Goal: Use online tool/utility: Utilize a website feature to perform a specific function

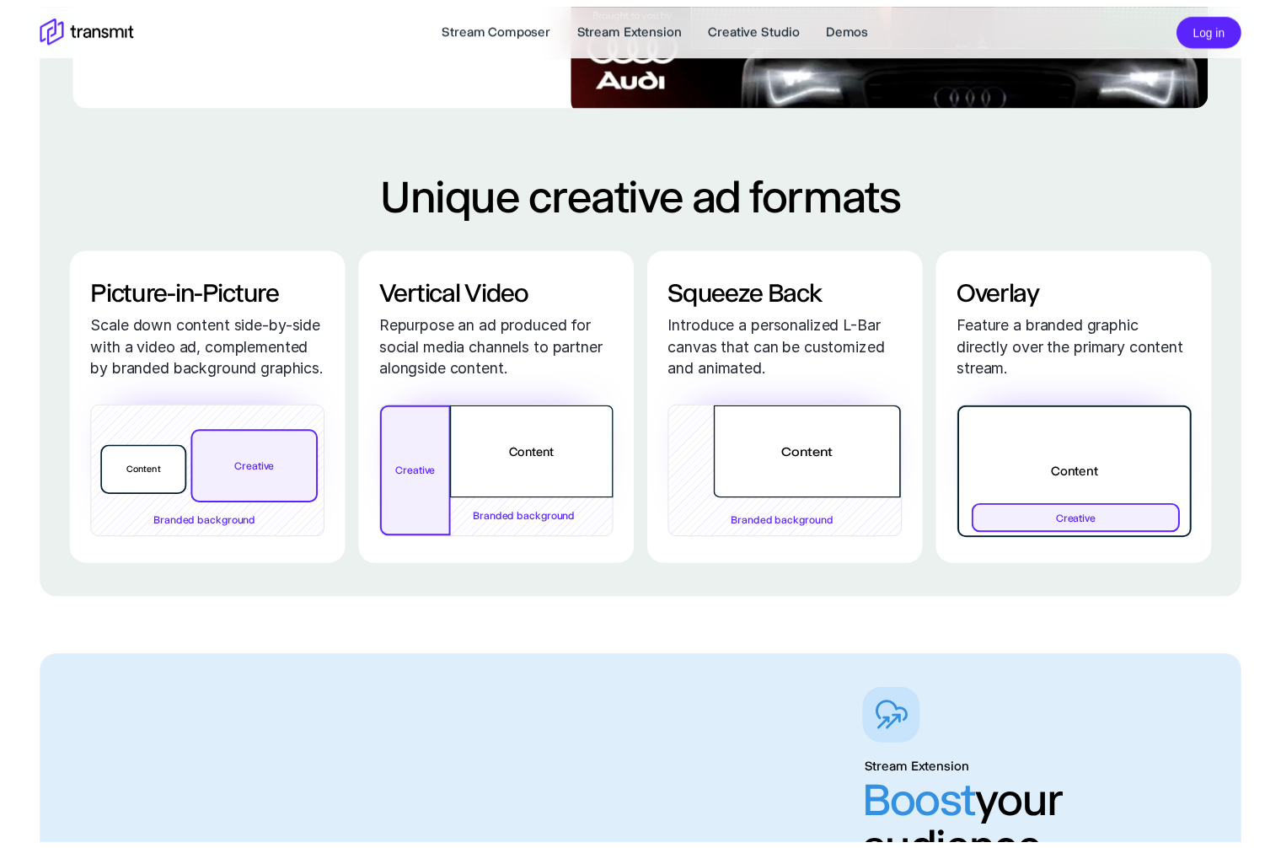
scroll to position [2911, 0]
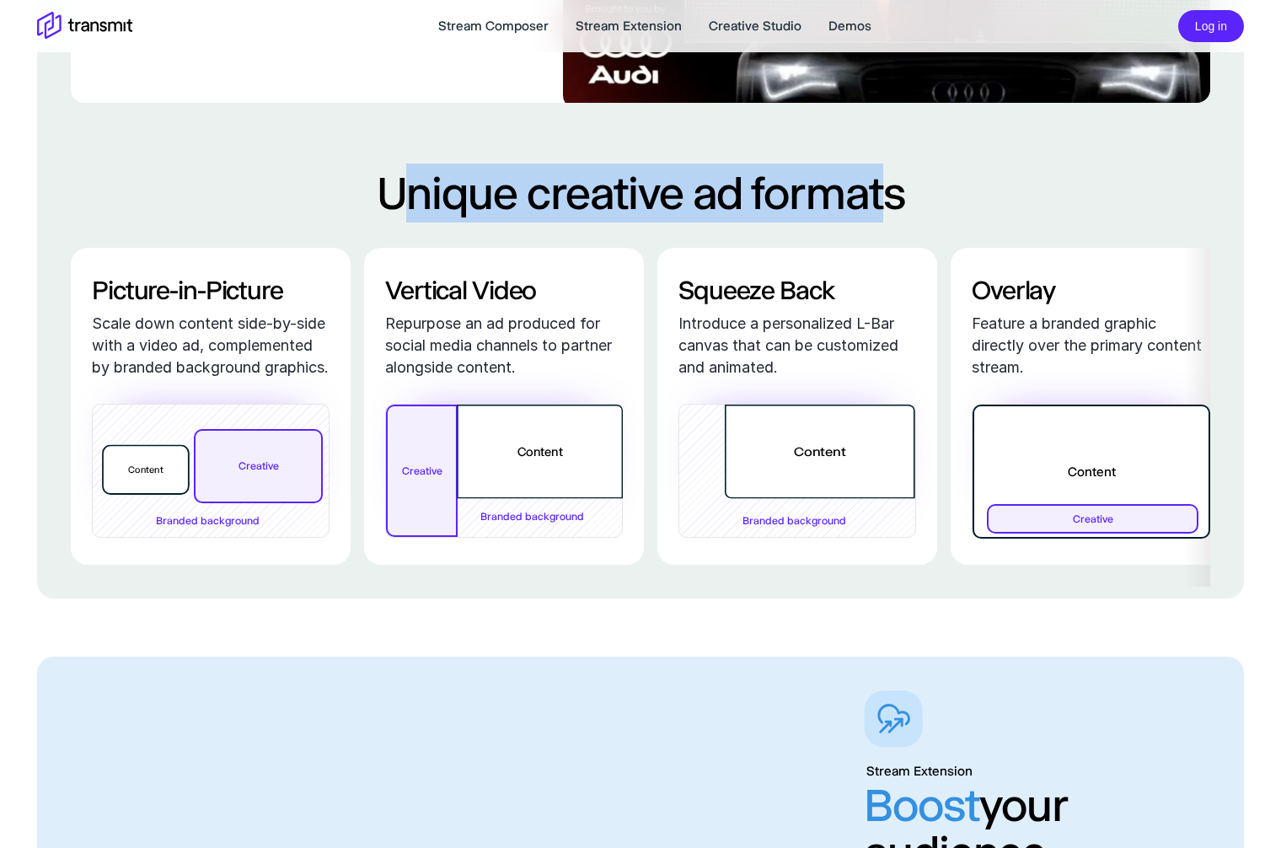
drag, startPoint x: 394, startPoint y: 245, endPoint x: 879, endPoint y: 236, distance: 484.5
click at [879, 222] on h2 "Unique creative ad formats" at bounding box center [640, 192] width 1139 height 59
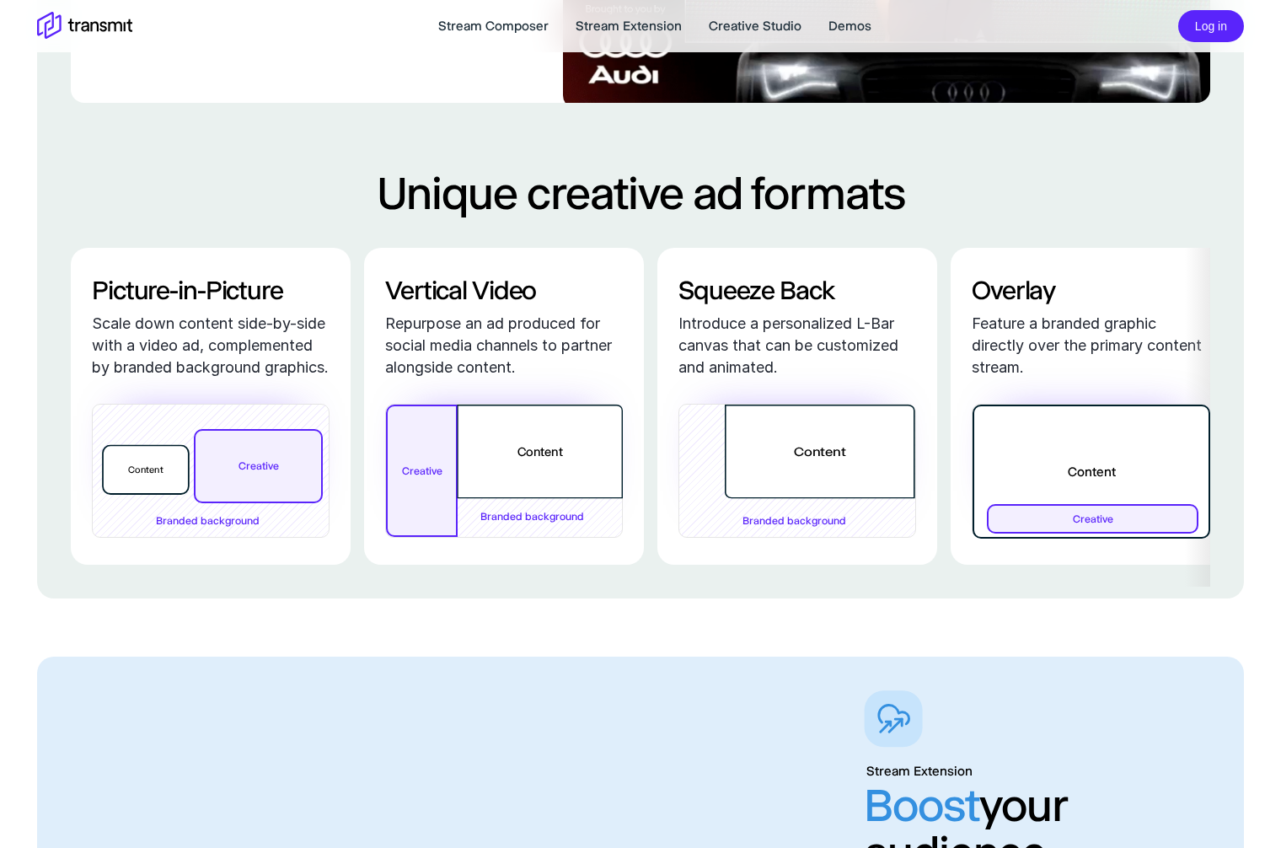
click at [904, 222] on h2 "Unique creative ad formats" at bounding box center [640, 192] width 1139 height 59
click at [900, 222] on h2 "Unique creative ad formats" at bounding box center [640, 192] width 1139 height 59
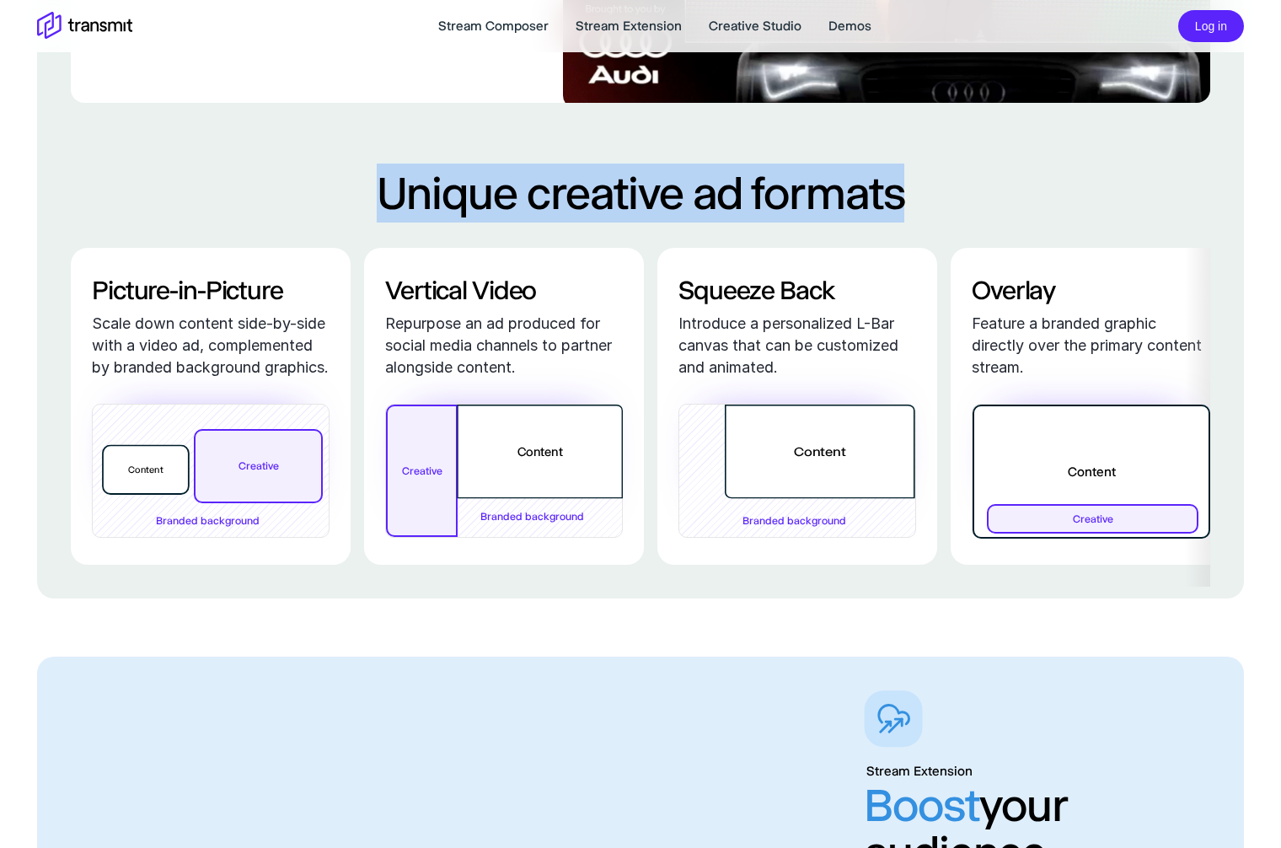
click at [900, 222] on h2 "Unique creative ad formats" at bounding box center [640, 192] width 1139 height 59
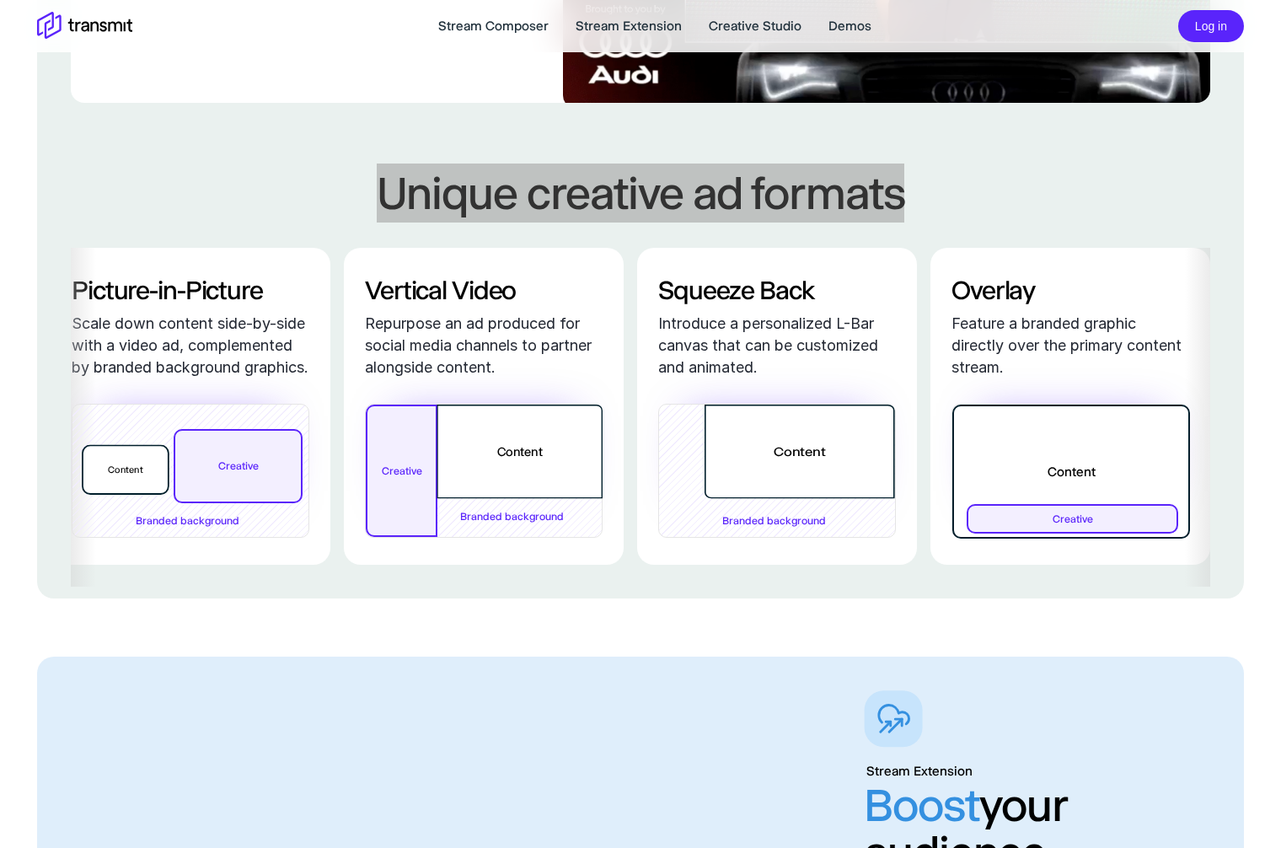
scroll to position [0, 0]
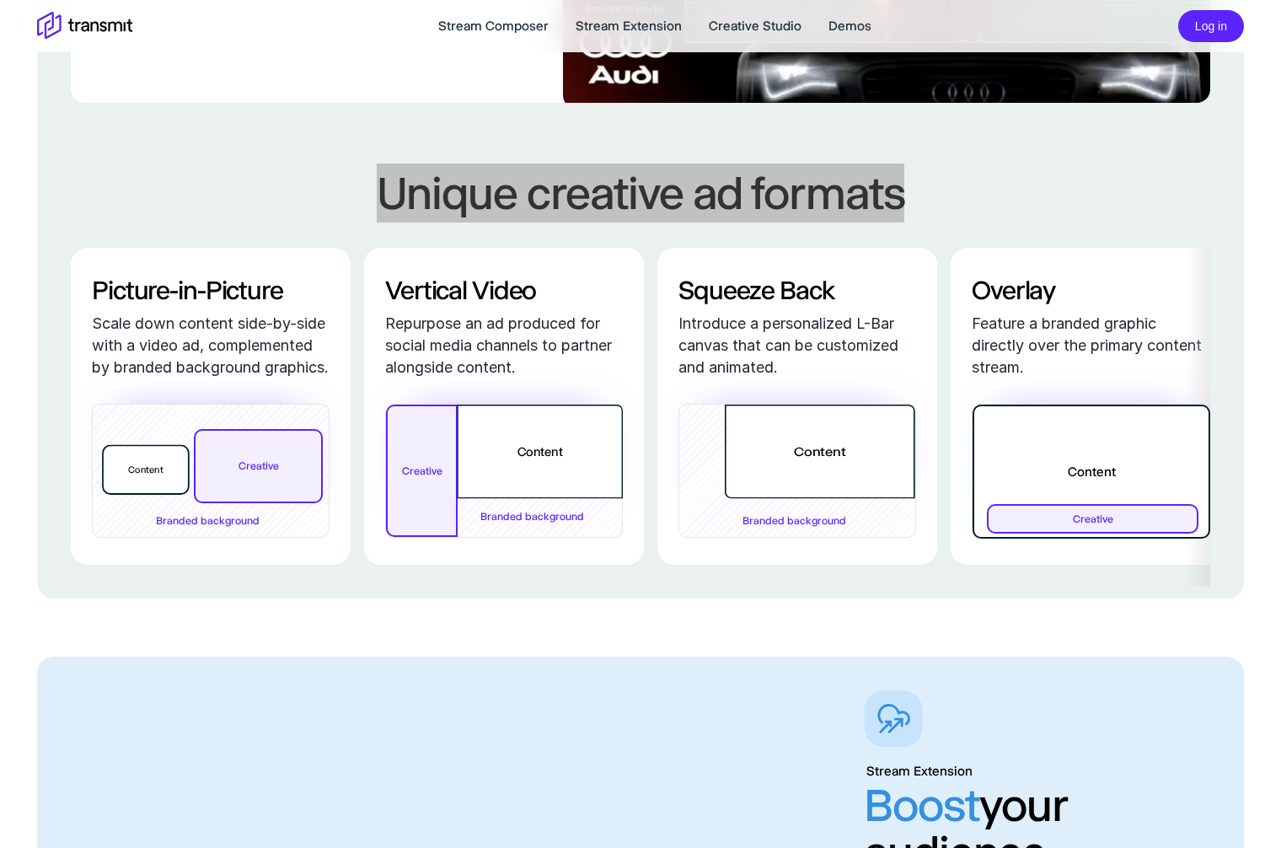
copy h2 "Unique creative ad formats"
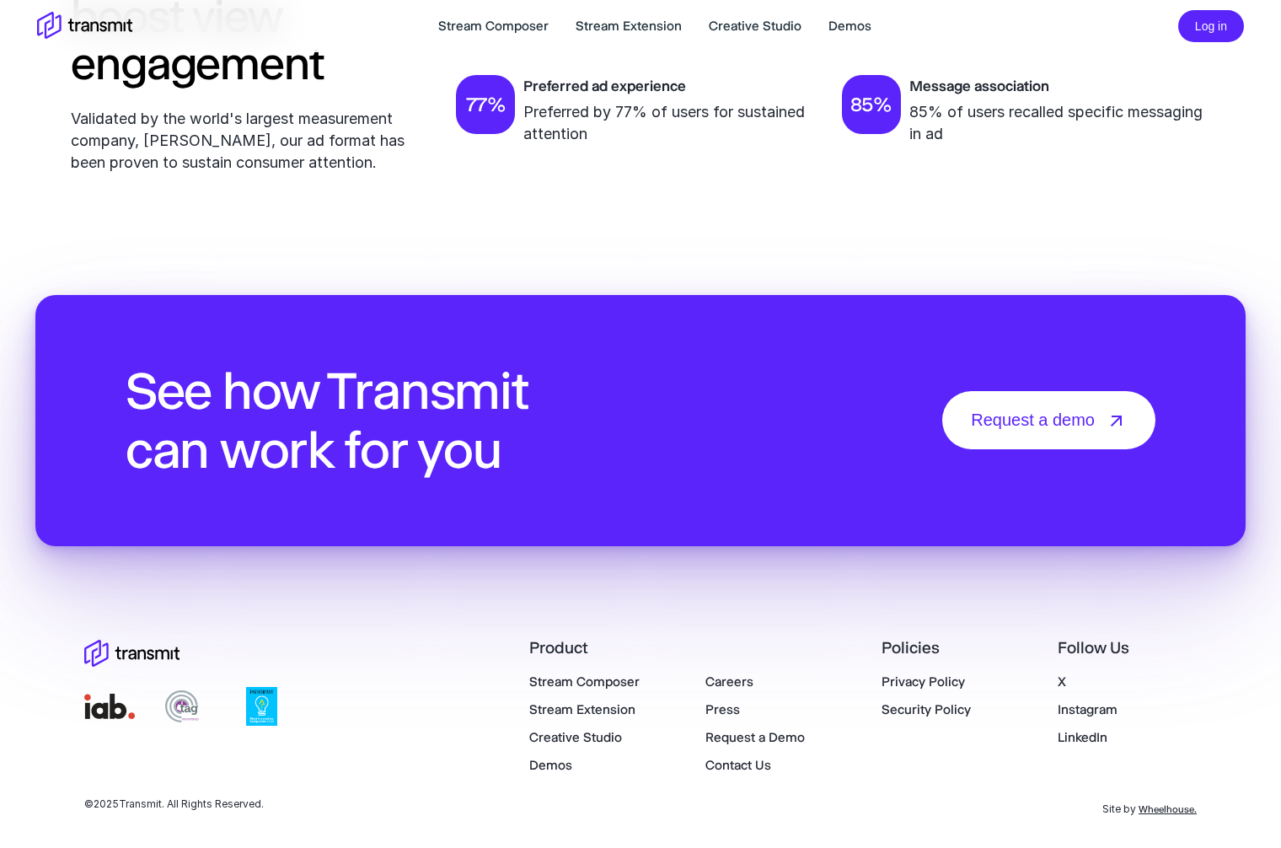
scroll to position [5770, 0]
click at [563, 767] on link "Demos" at bounding box center [550, 765] width 43 height 16
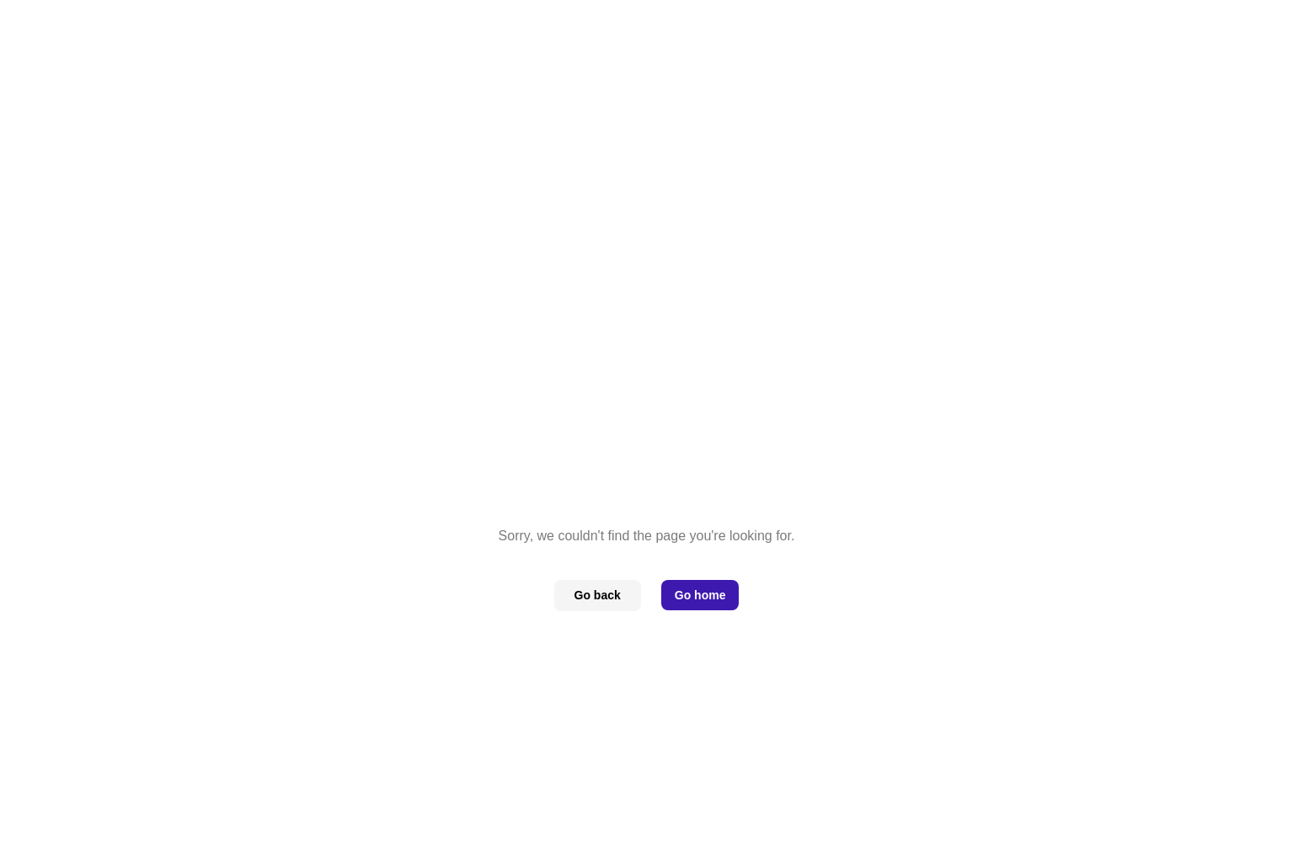
click at [690, 606] on button "Go home" at bounding box center [700, 595] width 78 height 30
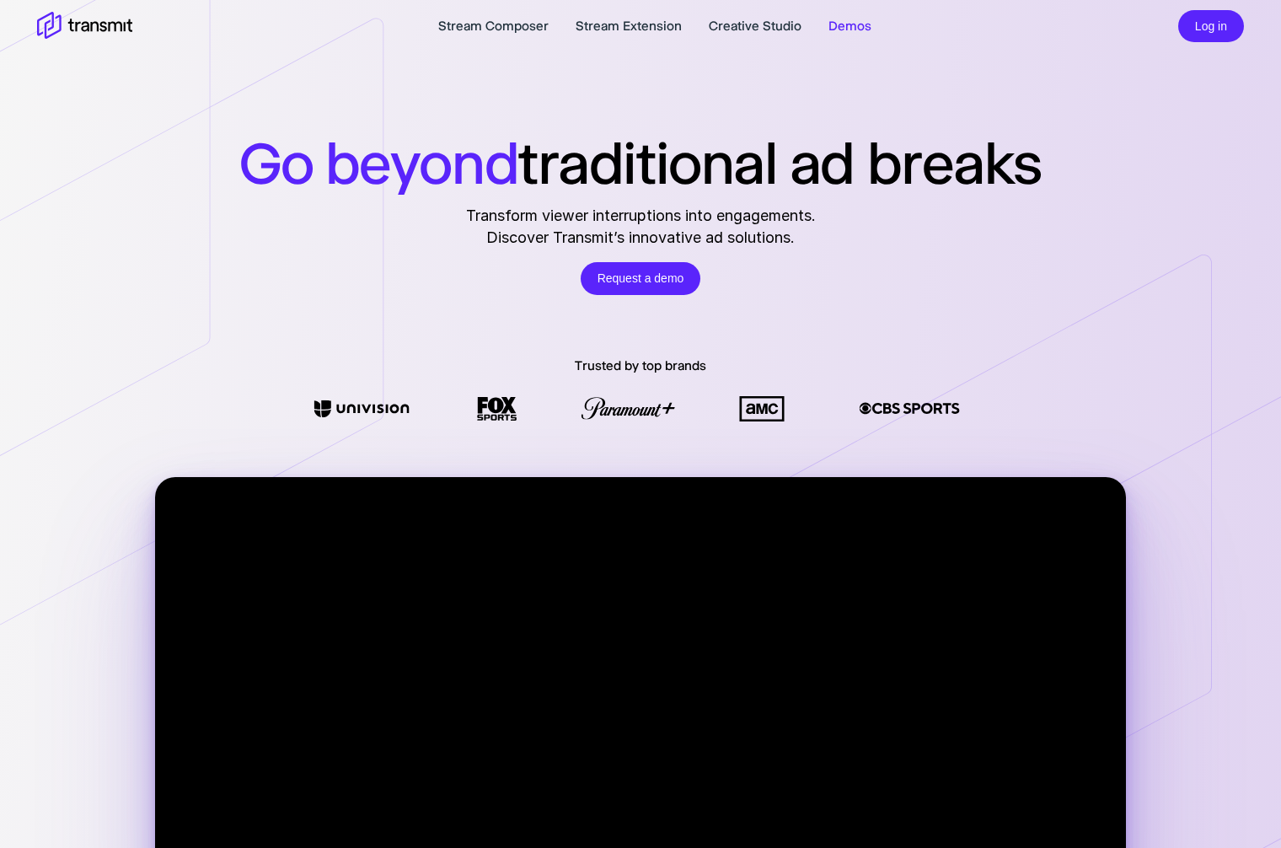
click at [859, 25] on link "Demos" at bounding box center [849, 26] width 43 height 20
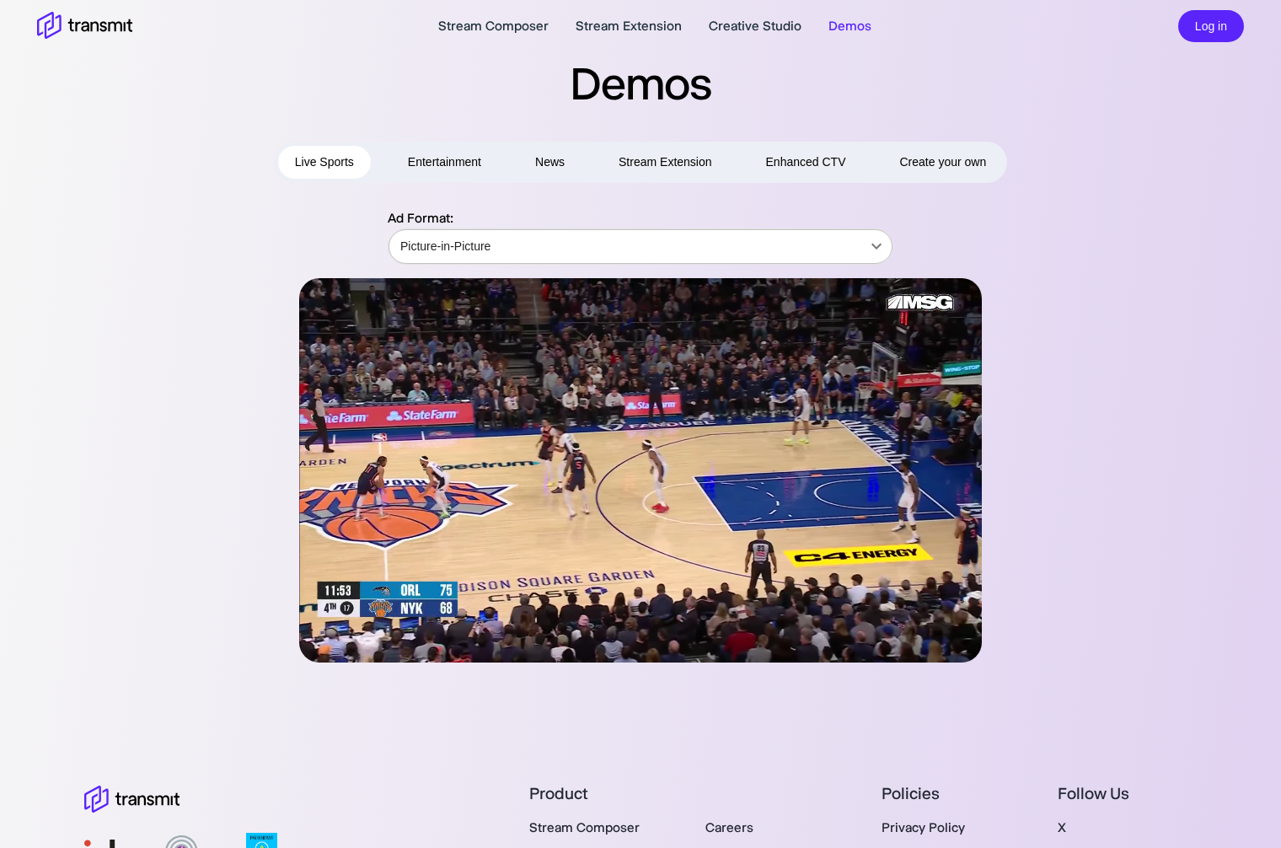
click at [608, 233] on body "Stream Composer Stream Extension Creative Studio Demos Log in Demos Live Sports…" at bounding box center [640, 424] width 1281 height 848
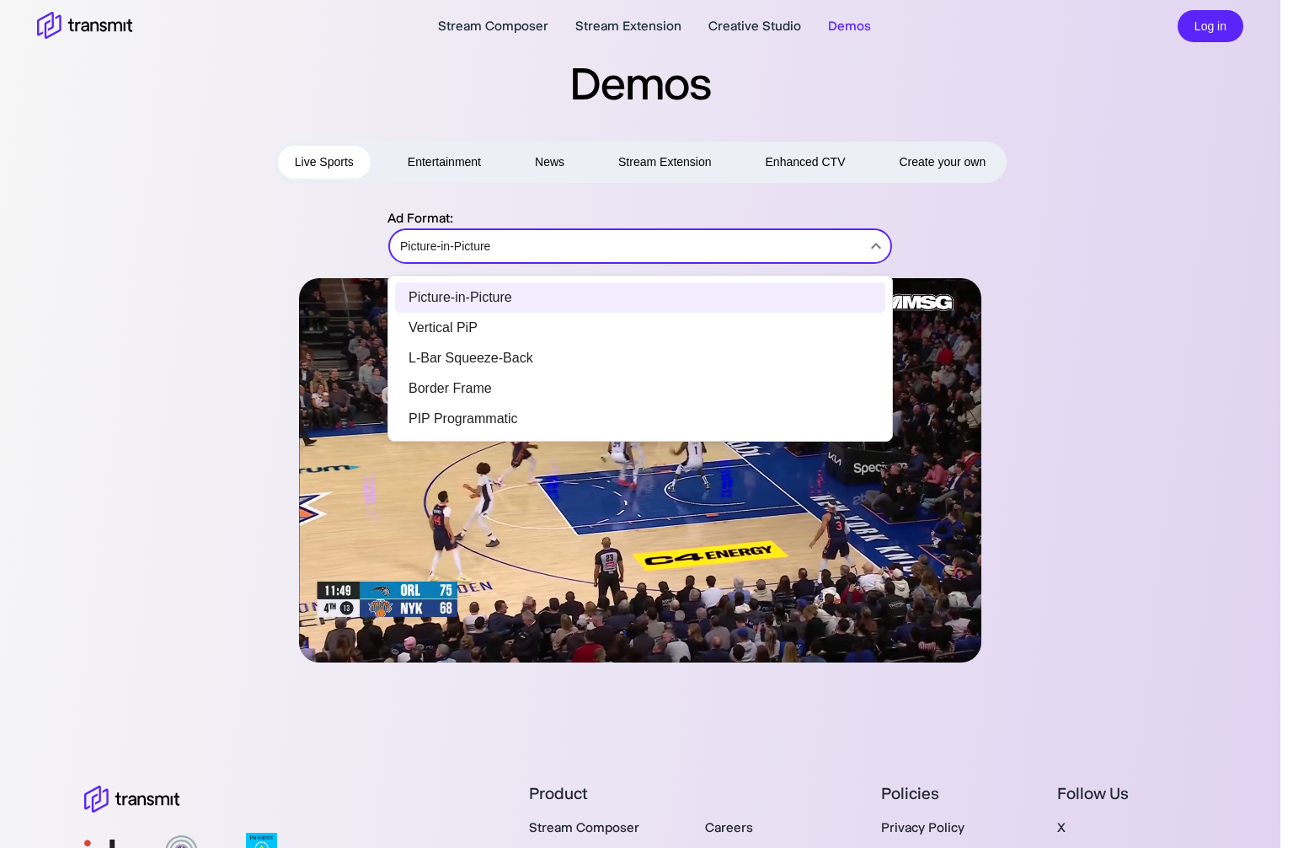
click at [608, 233] on div at bounding box center [646, 424] width 1293 height 848
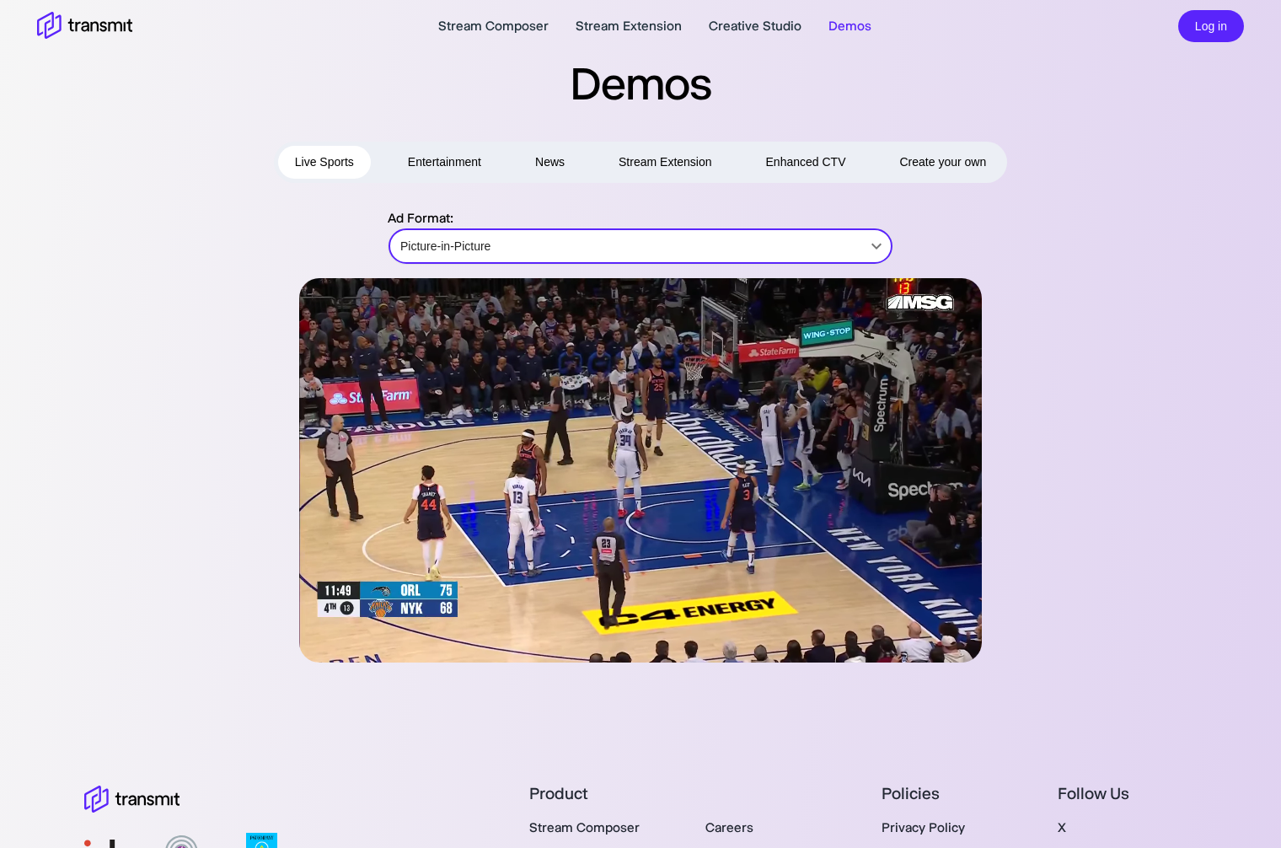
click at [448, 161] on button "Entertainment" at bounding box center [444, 162] width 107 height 33
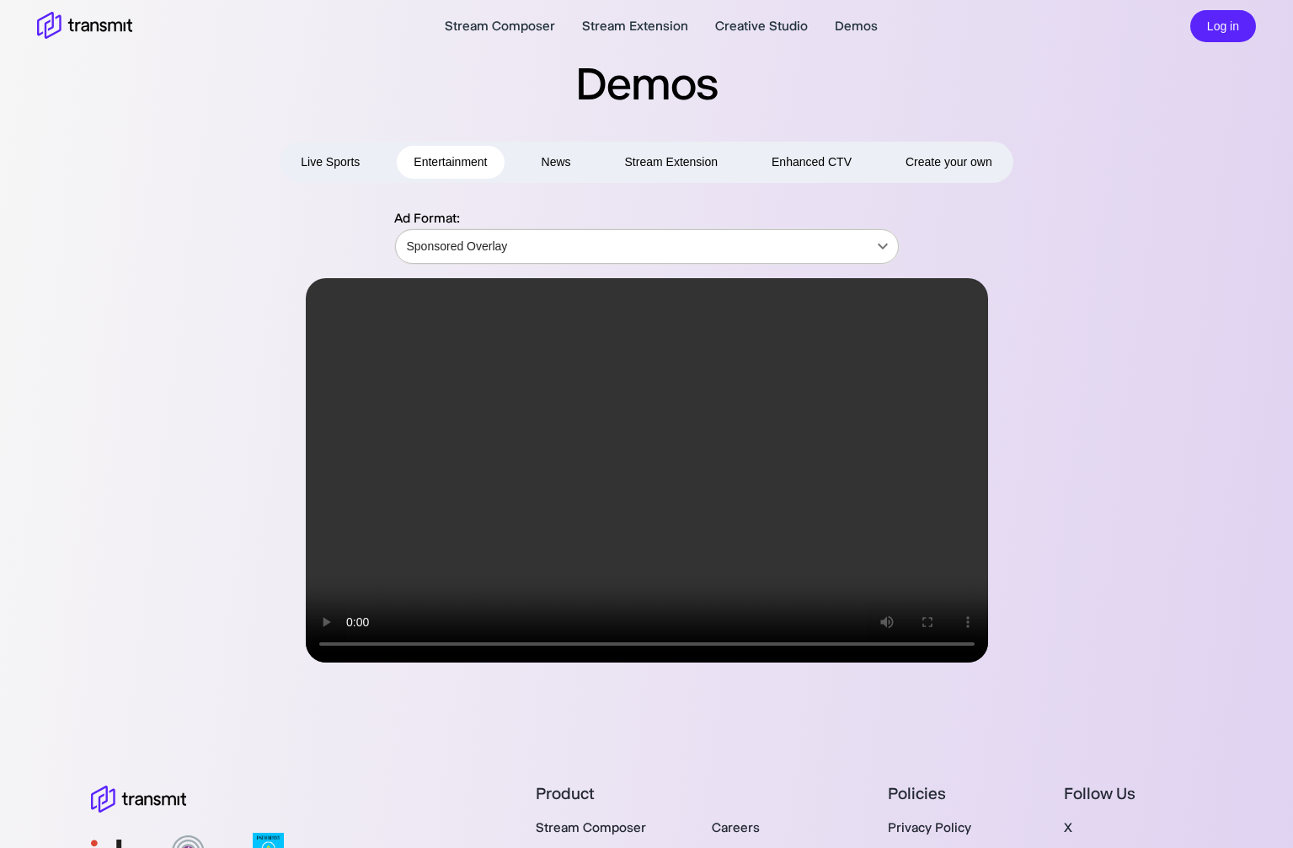
click at [504, 235] on body "Stream Composer Stream Extension Creative Studio Demos Log in Demos Live Sports…" at bounding box center [646, 424] width 1293 height 848
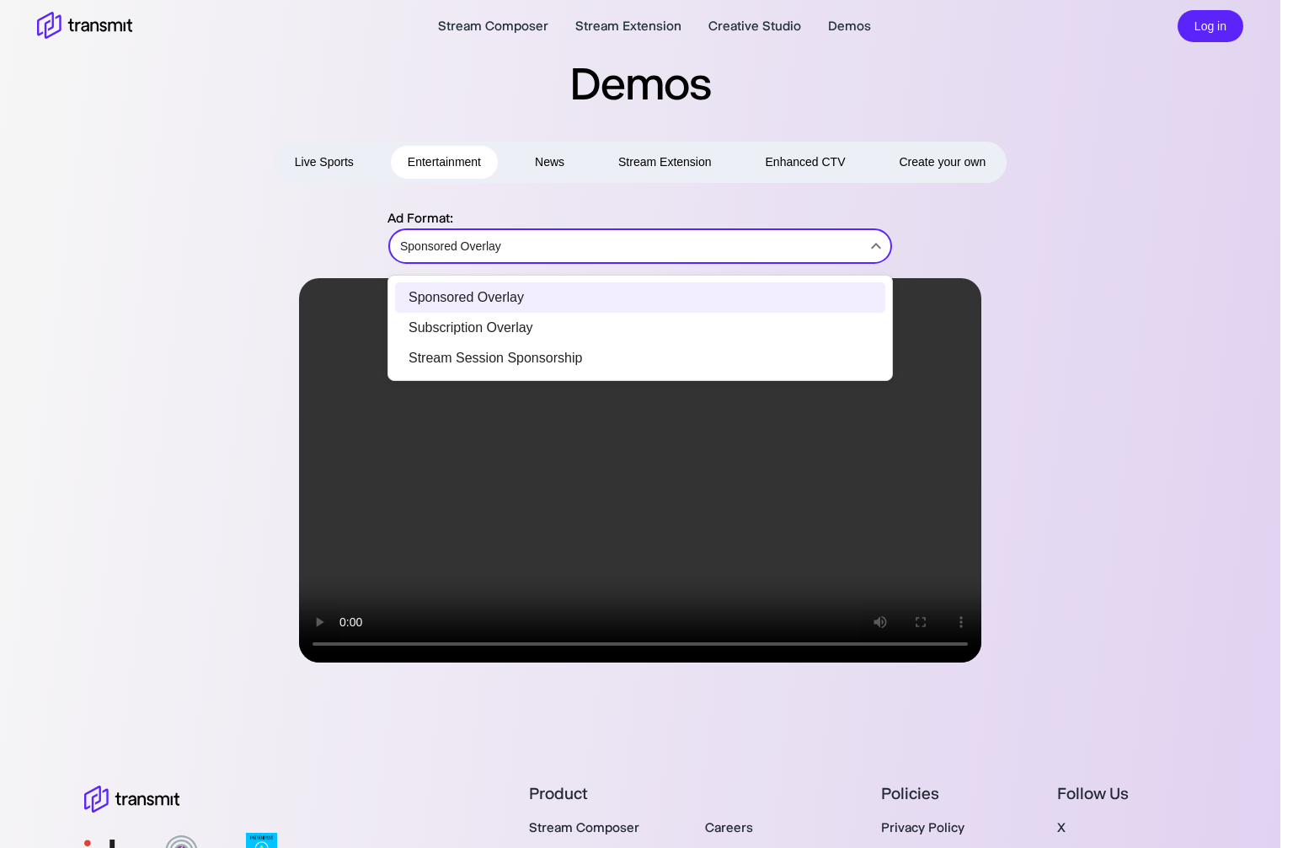
click at [504, 235] on div at bounding box center [646, 424] width 1293 height 848
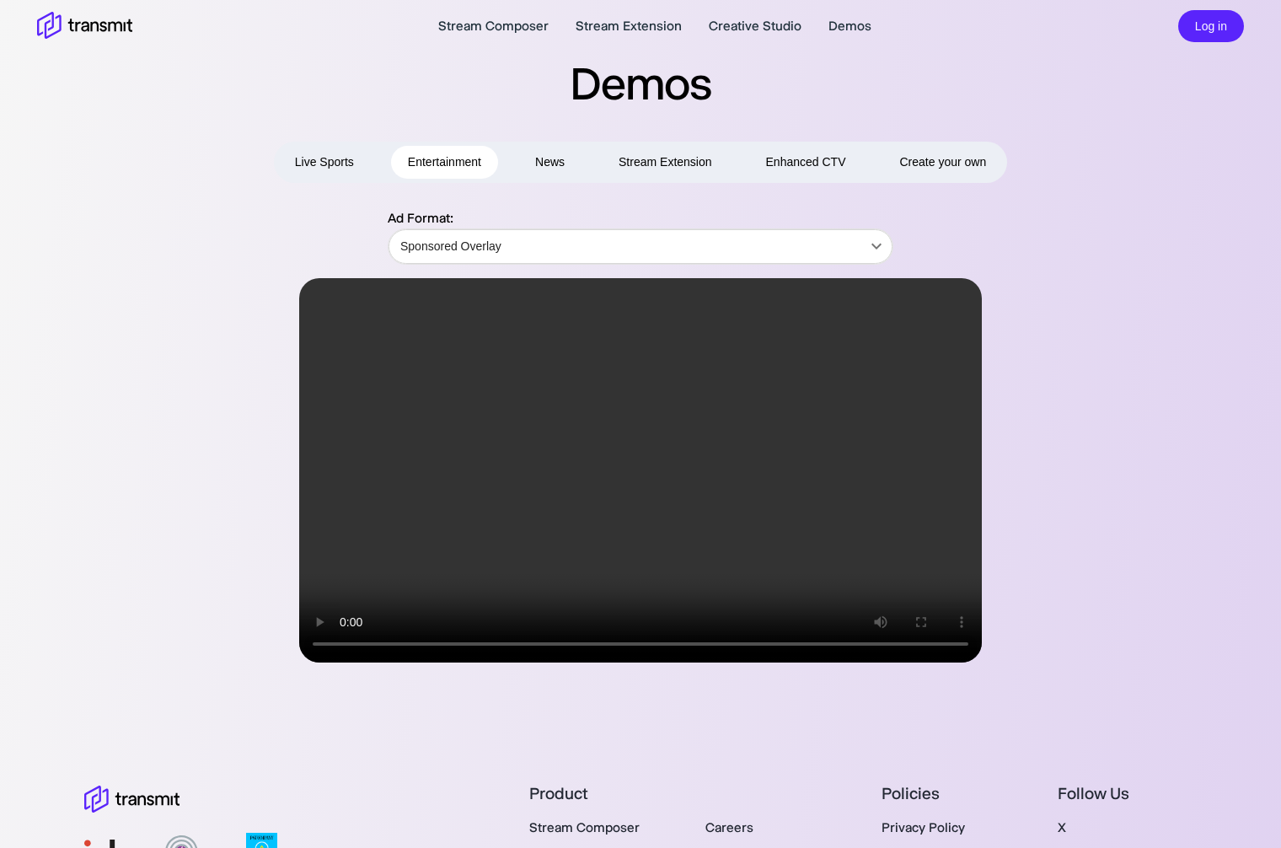
click at [548, 168] on button "News" at bounding box center [549, 162] width 63 height 33
click at [661, 161] on button "Stream Extension" at bounding box center [665, 162] width 127 height 33
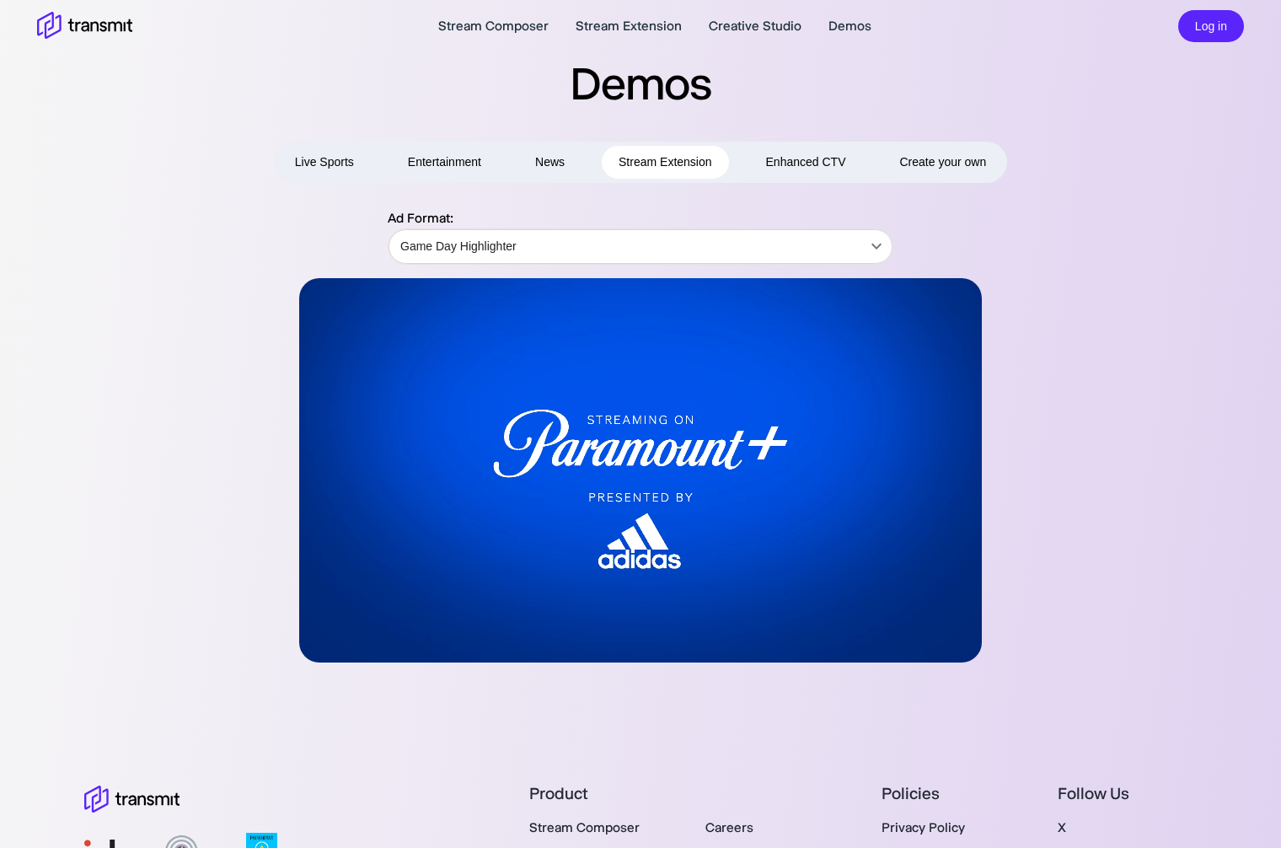
click at [773, 154] on button "Enhanced CTV" at bounding box center [806, 162] width 114 height 33
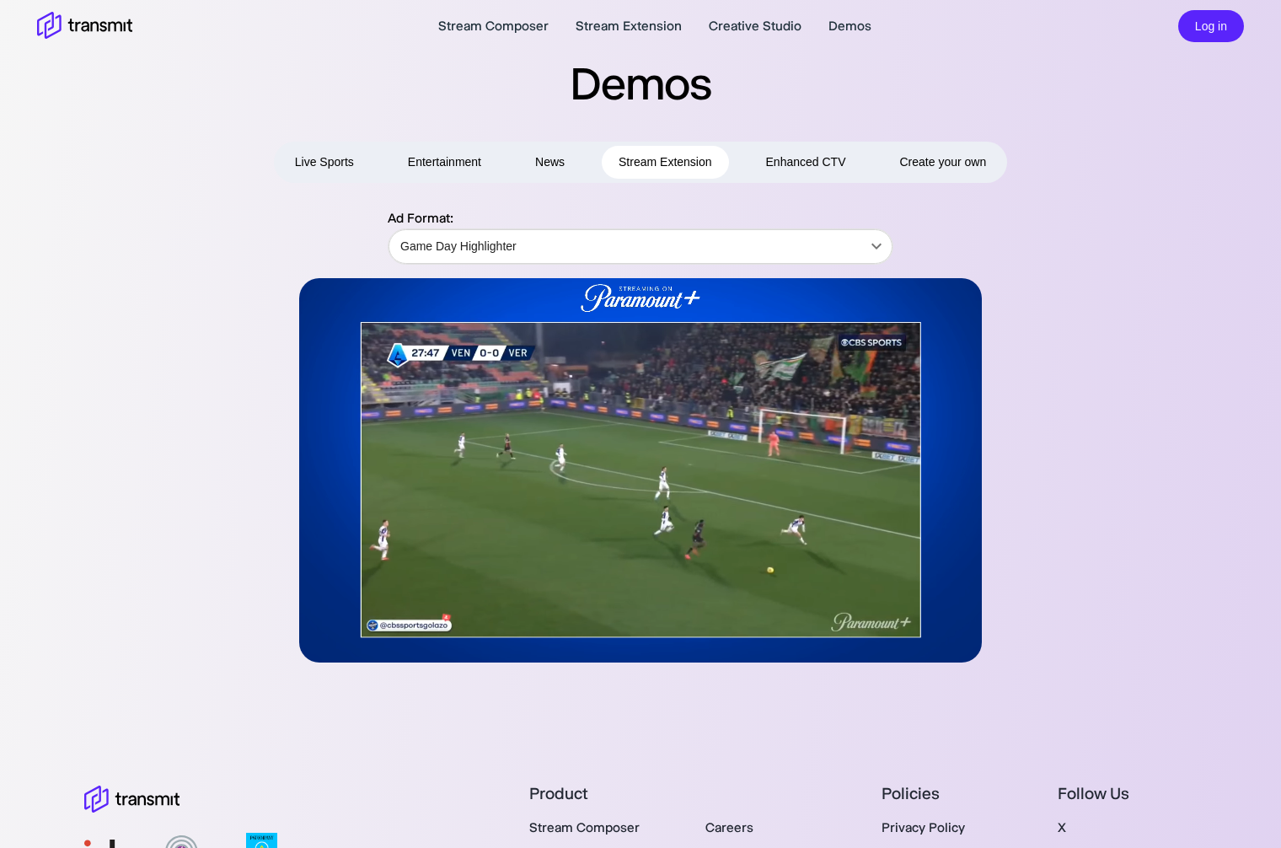
type input "Centered"
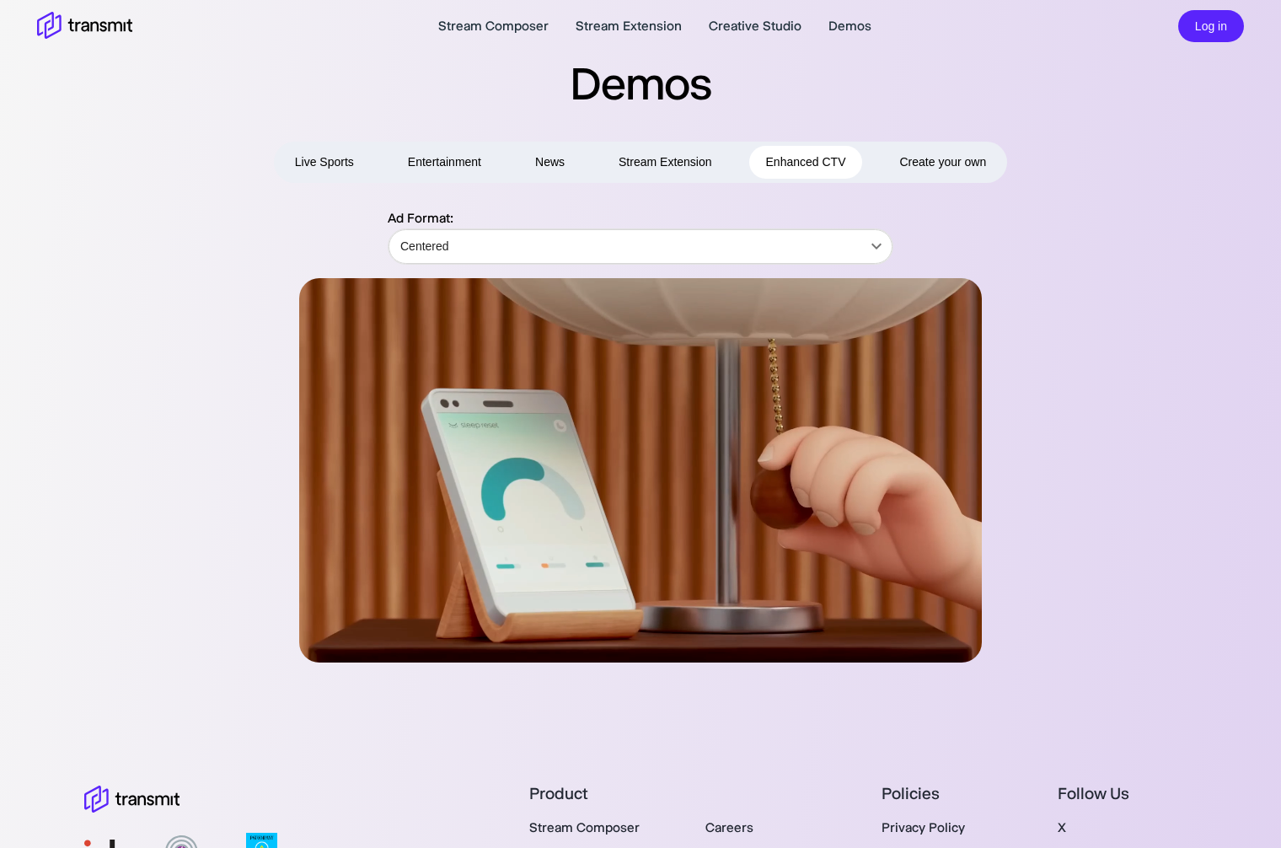
click at [939, 150] on button "Create your own" at bounding box center [942, 162] width 120 height 33
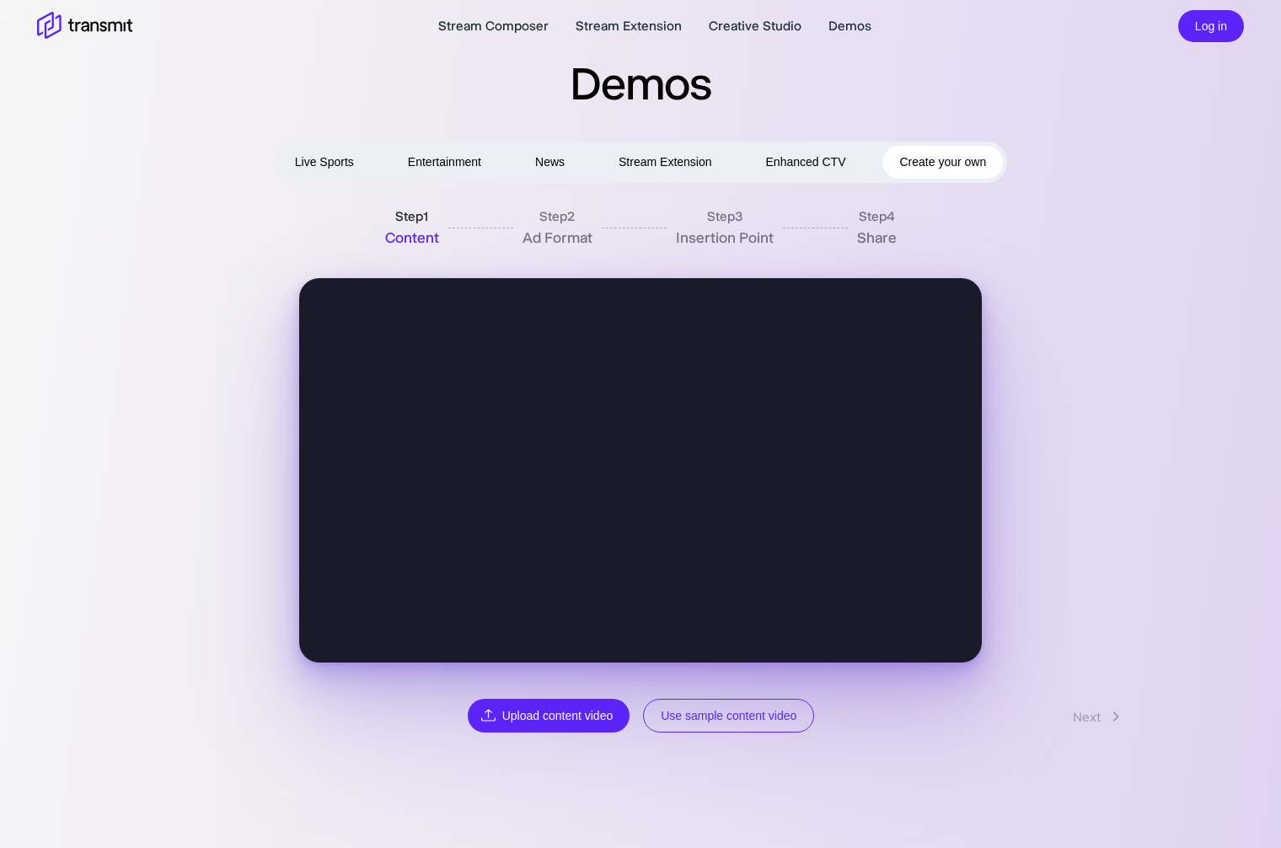
click at [1083, 721] on div "Back Upload content video Use sample content video Next" at bounding box center [640, 715] width 1004 height 35
click at [738, 711] on button "Use sample content video" at bounding box center [728, 715] width 171 height 35
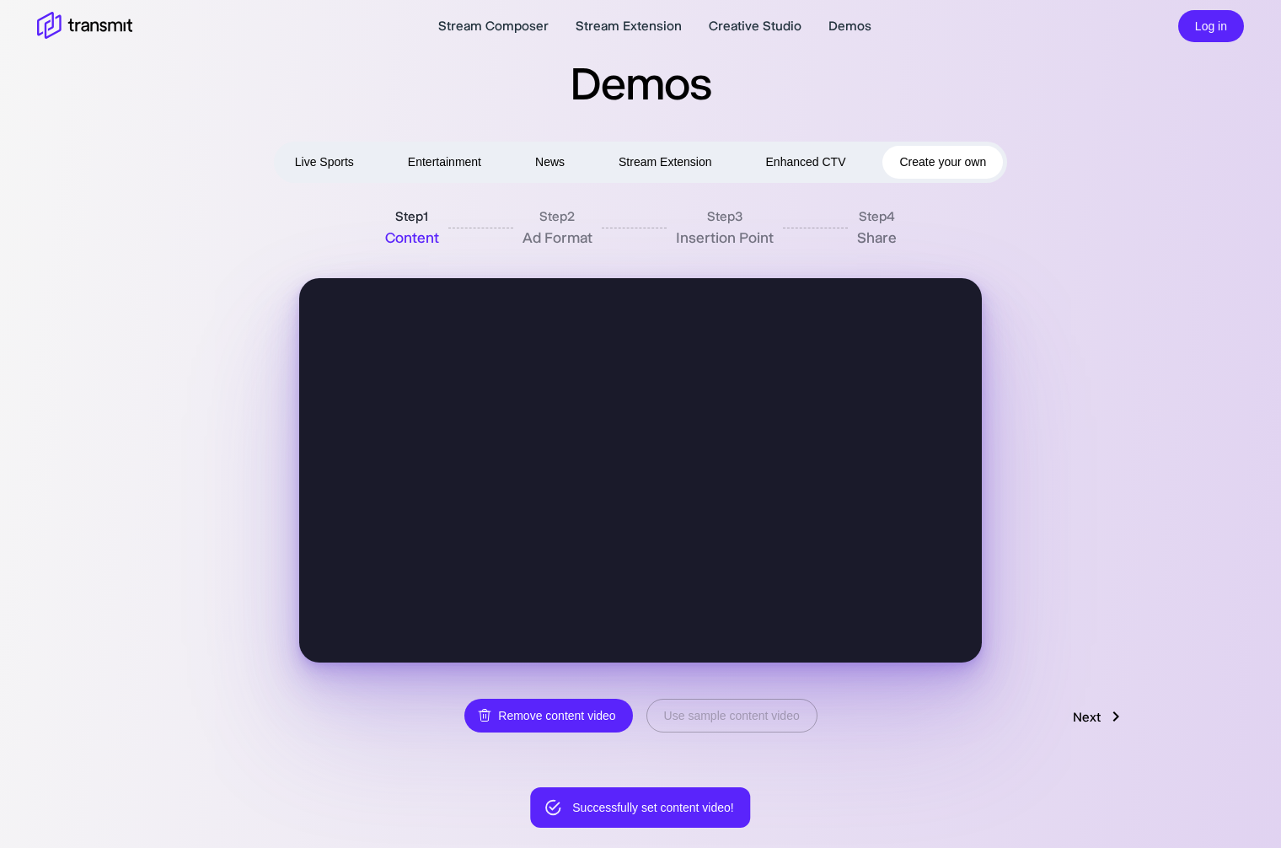
click at [1081, 716] on link "Next" at bounding box center [1099, 716] width 87 height 32
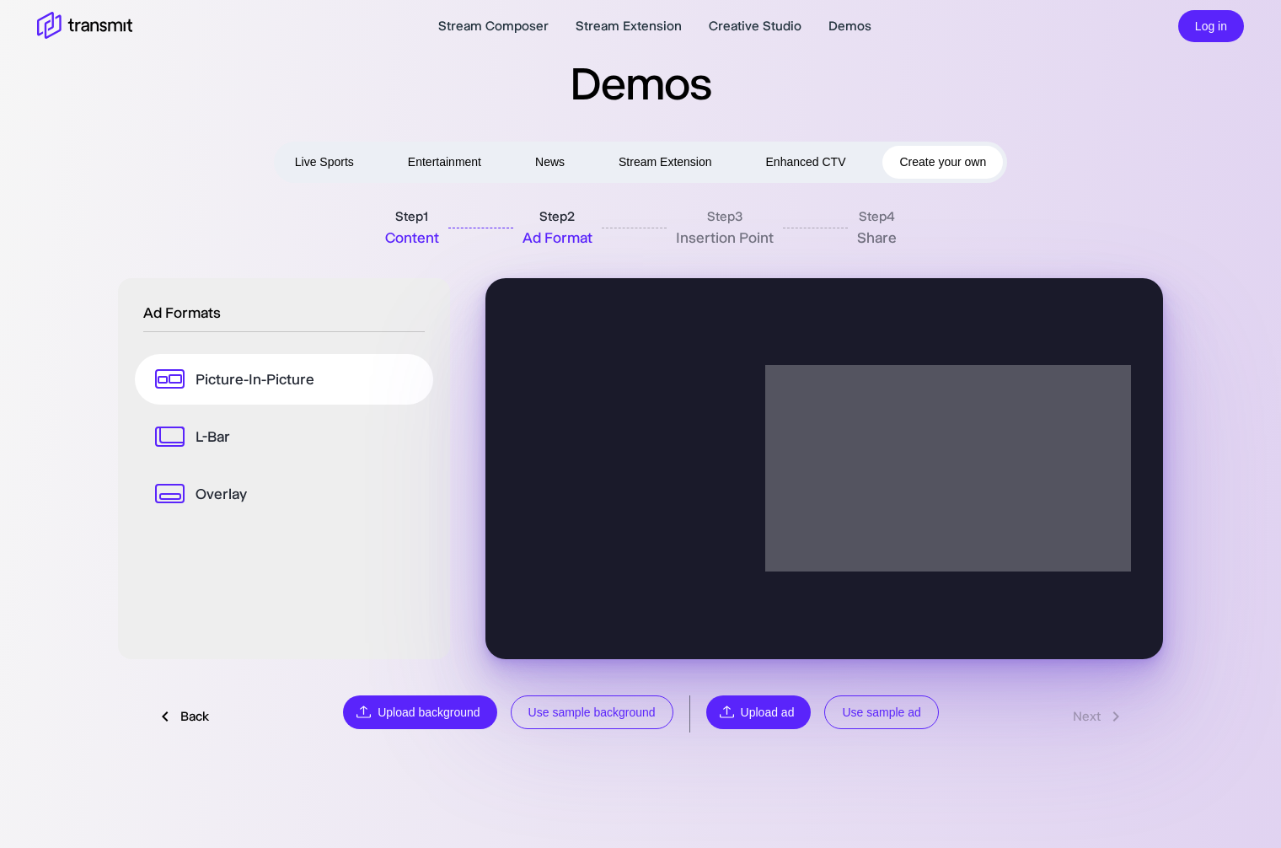
click at [222, 438] on p "L-Bar" at bounding box center [212, 436] width 35 height 22
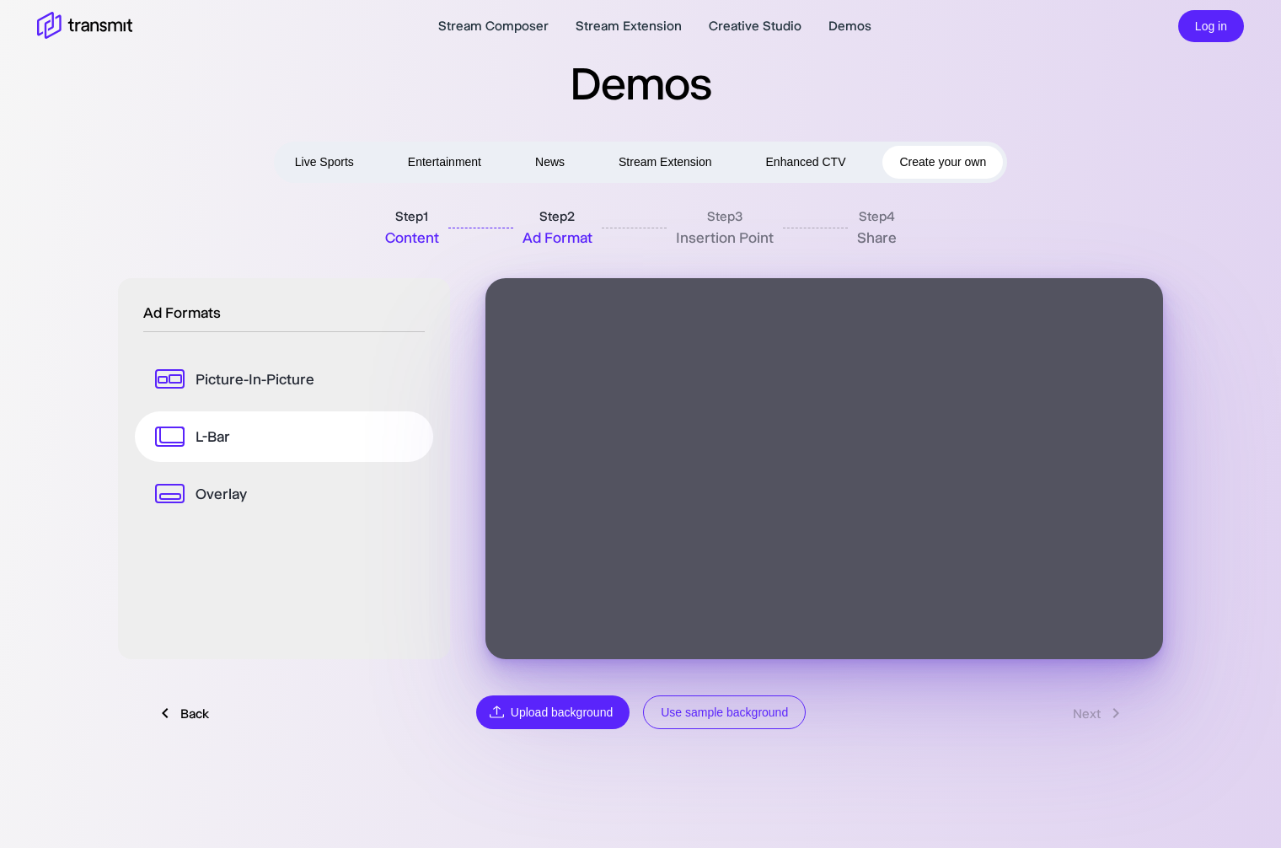
click at [250, 492] on link "Overlay" at bounding box center [284, 493] width 298 height 51
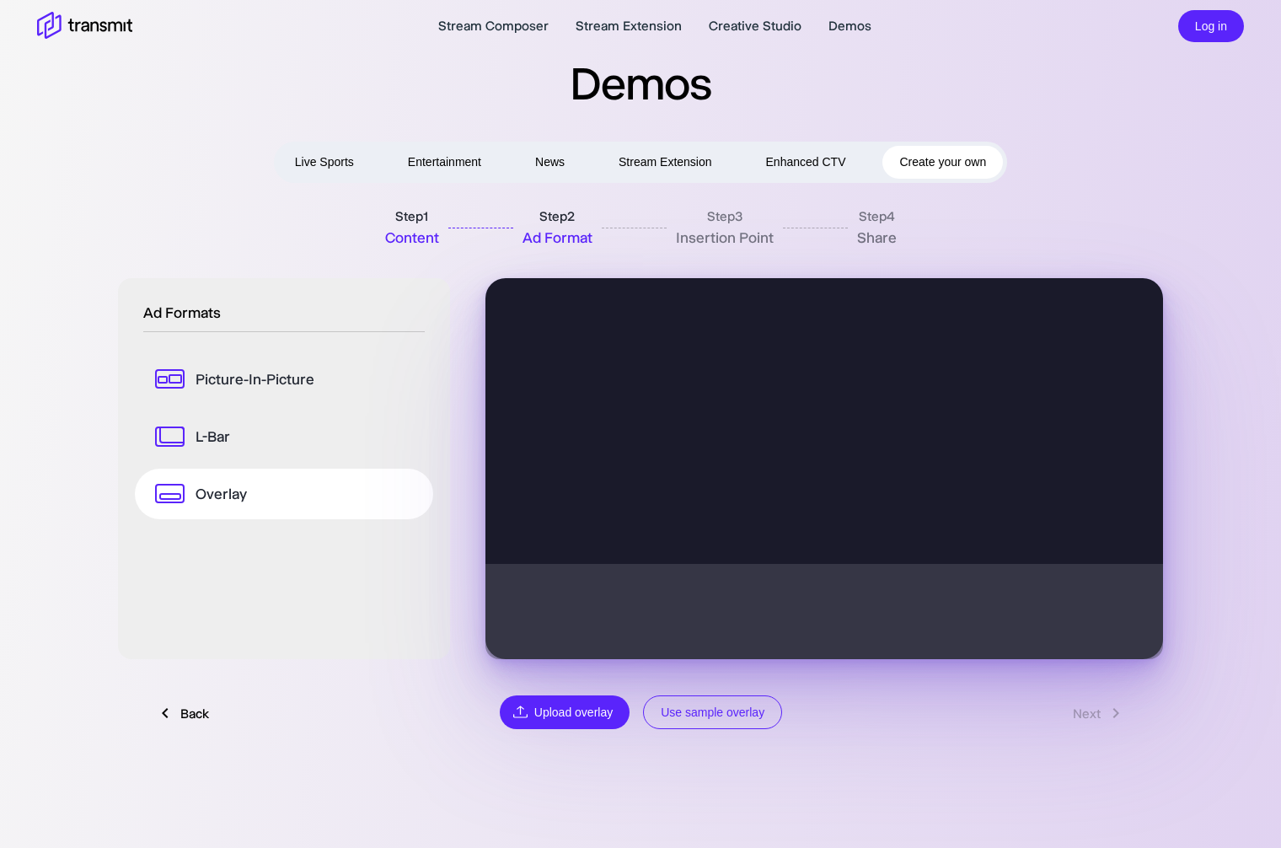
click at [722, 721] on button "Use sample overlay" at bounding box center [712, 712] width 139 height 35
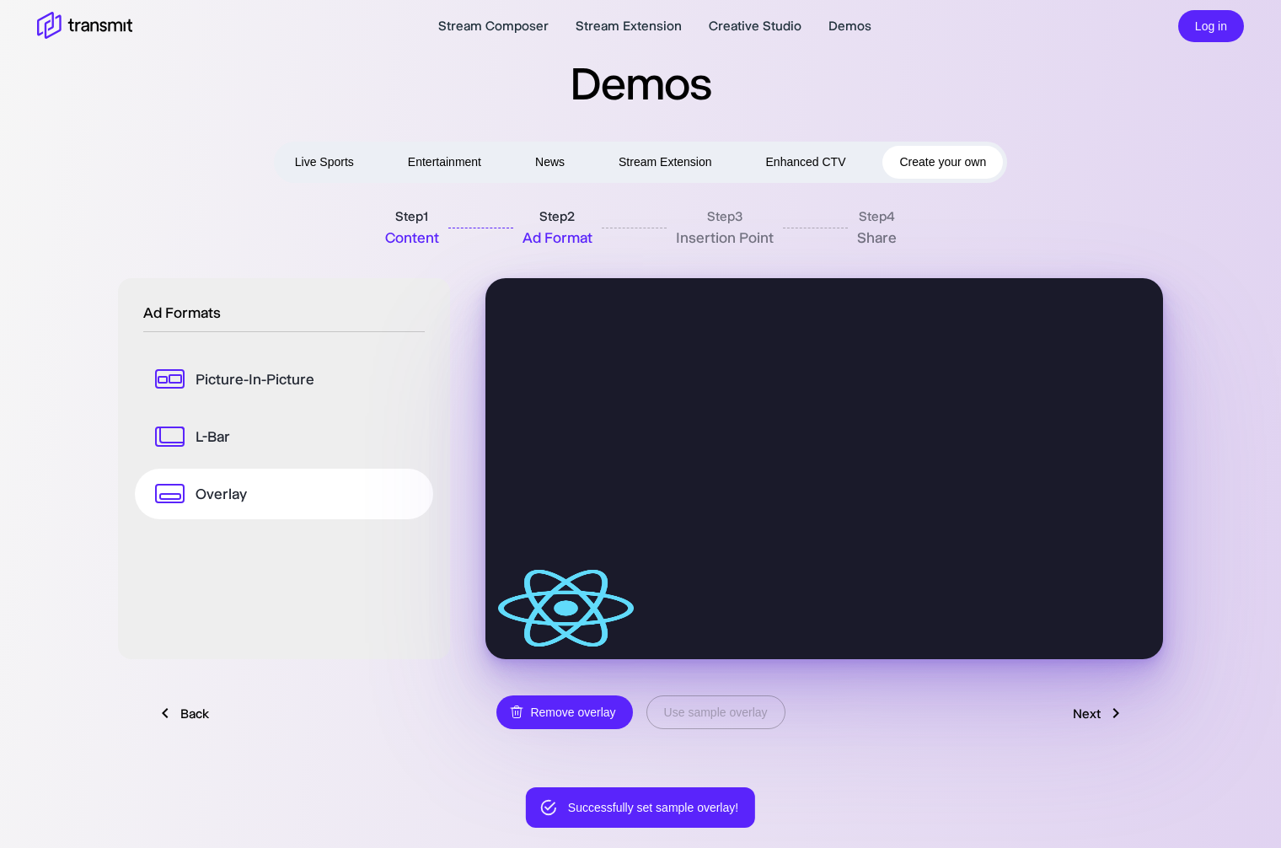
click at [1099, 714] on link "Next" at bounding box center [1099, 713] width 87 height 32
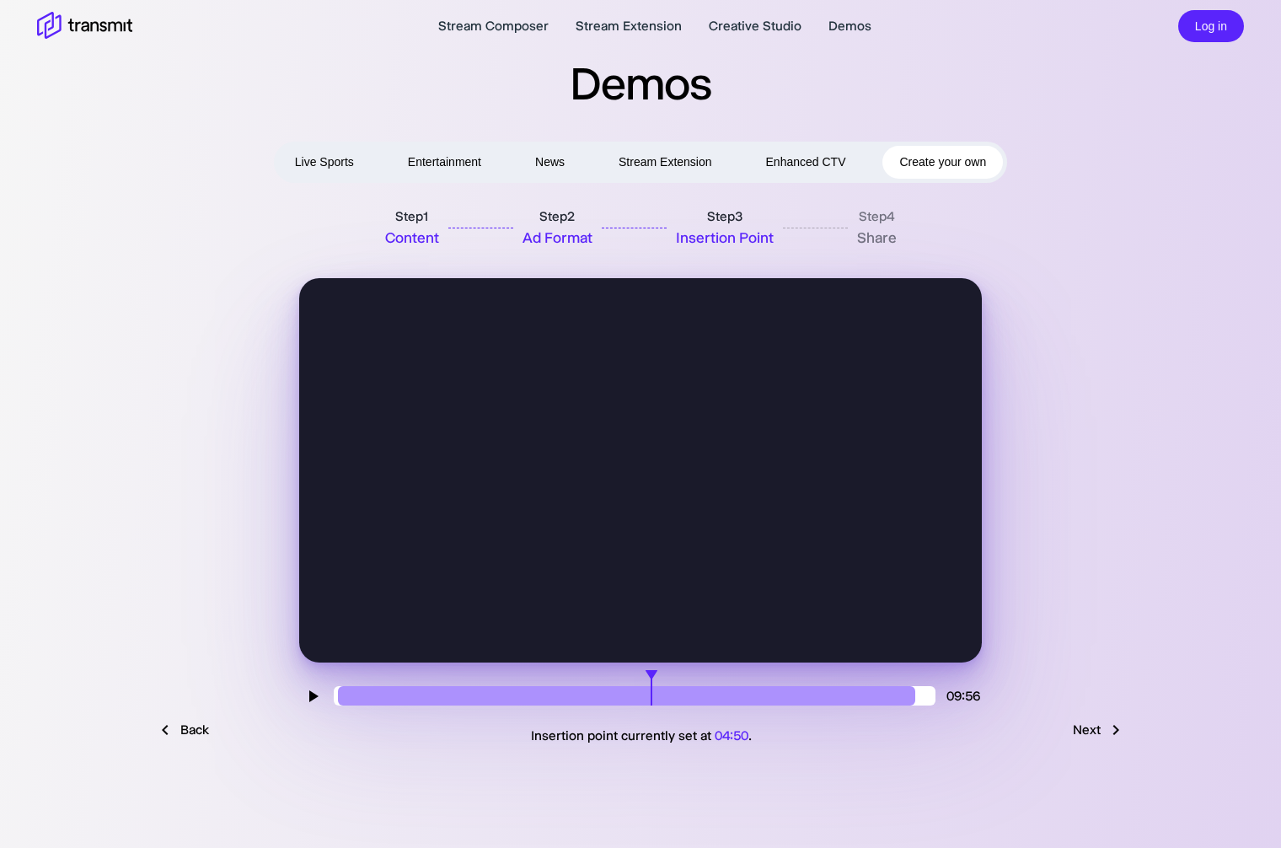
type input "316"
click at [651, 699] on input "range" at bounding box center [635, 695] width 602 height 19
click at [1097, 724] on link "Next" at bounding box center [1099, 730] width 87 height 32
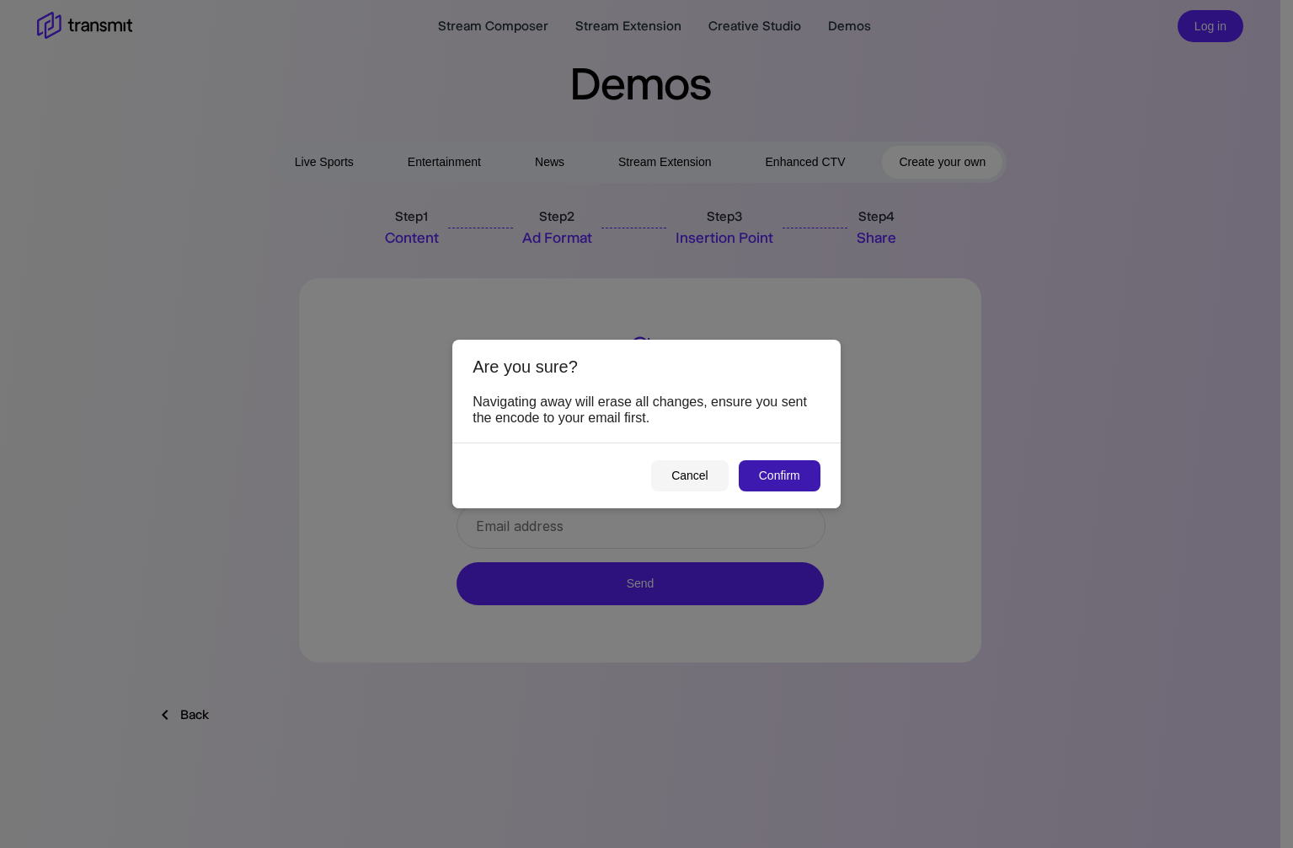
click at [769, 480] on button "Confirm" at bounding box center [780, 475] width 82 height 31
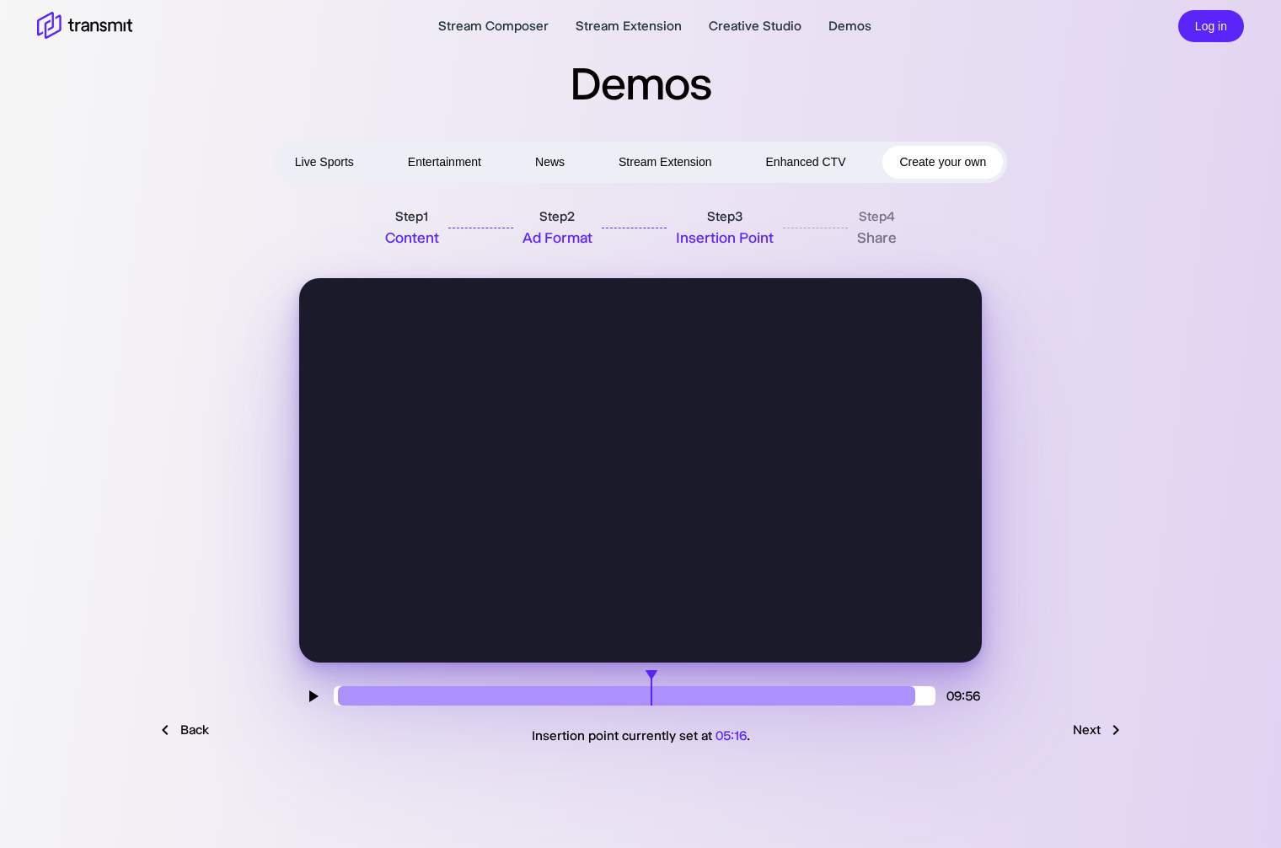
click at [60, 13] on icon at bounding box center [84, 26] width 95 height 29
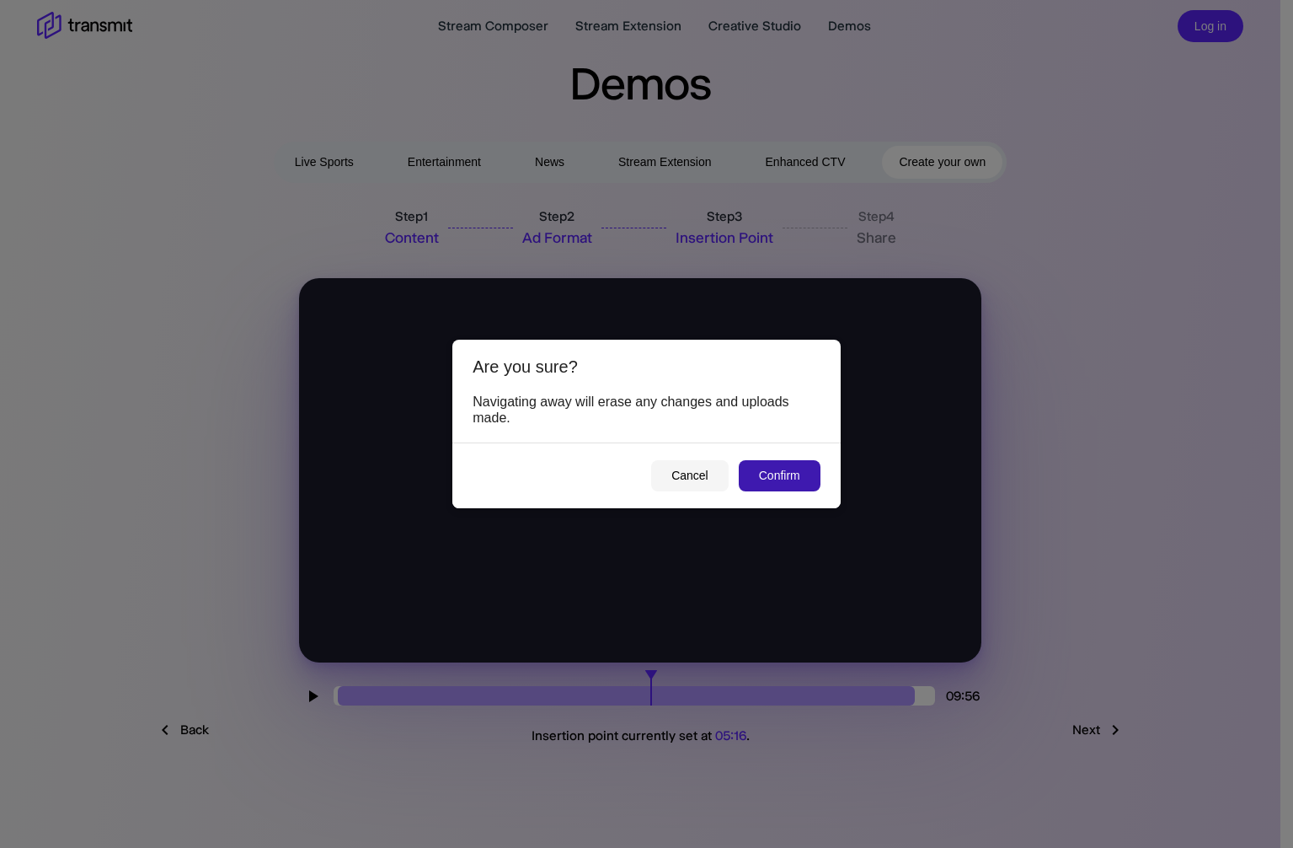
click at [756, 475] on button "Confirm" at bounding box center [780, 475] width 82 height 31
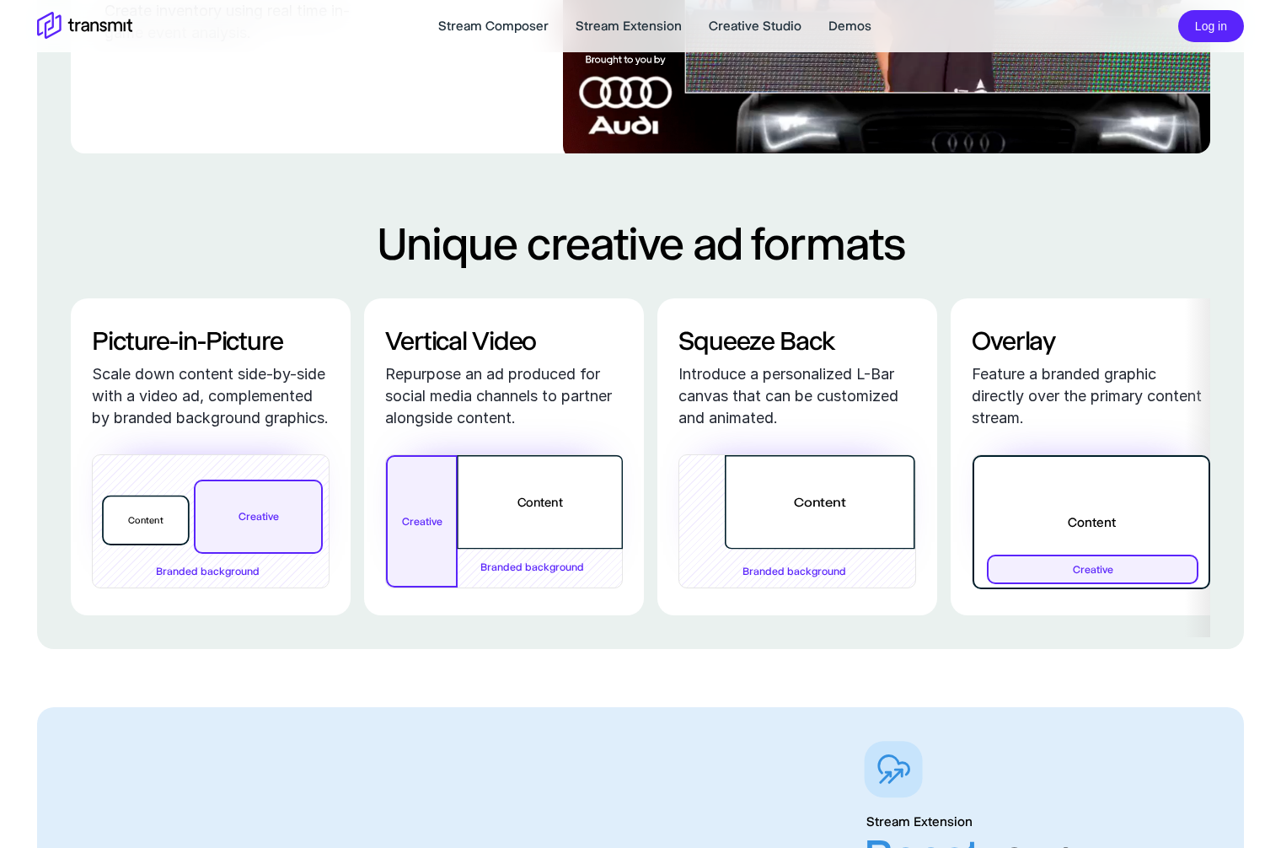
click at [714, 273] on h2 "Unique creative ad formats" at bounding box center [640, 243] width 1139 height 59
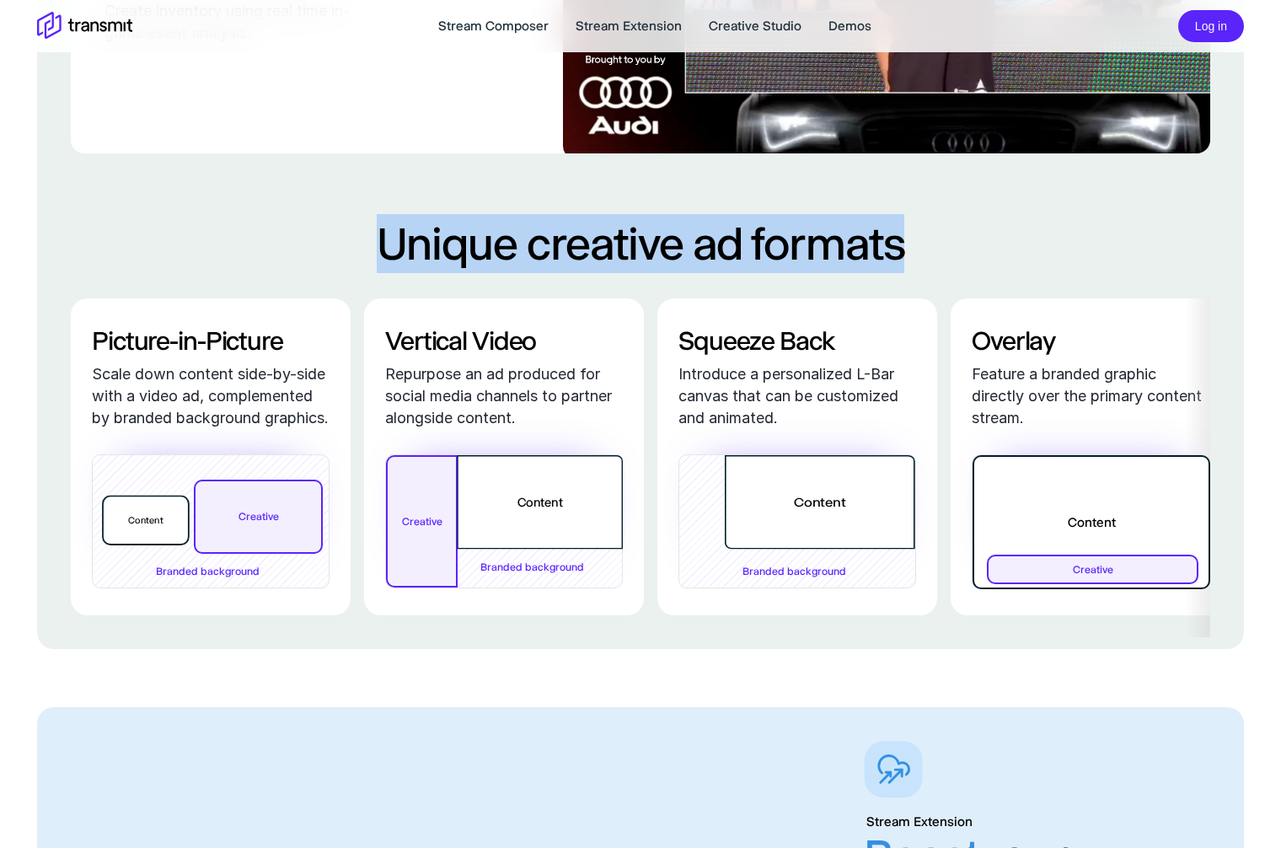
click at [714, 273] on h2 "Unique creative ad formats" at bounding box center [640, 243] width 1139 height 59
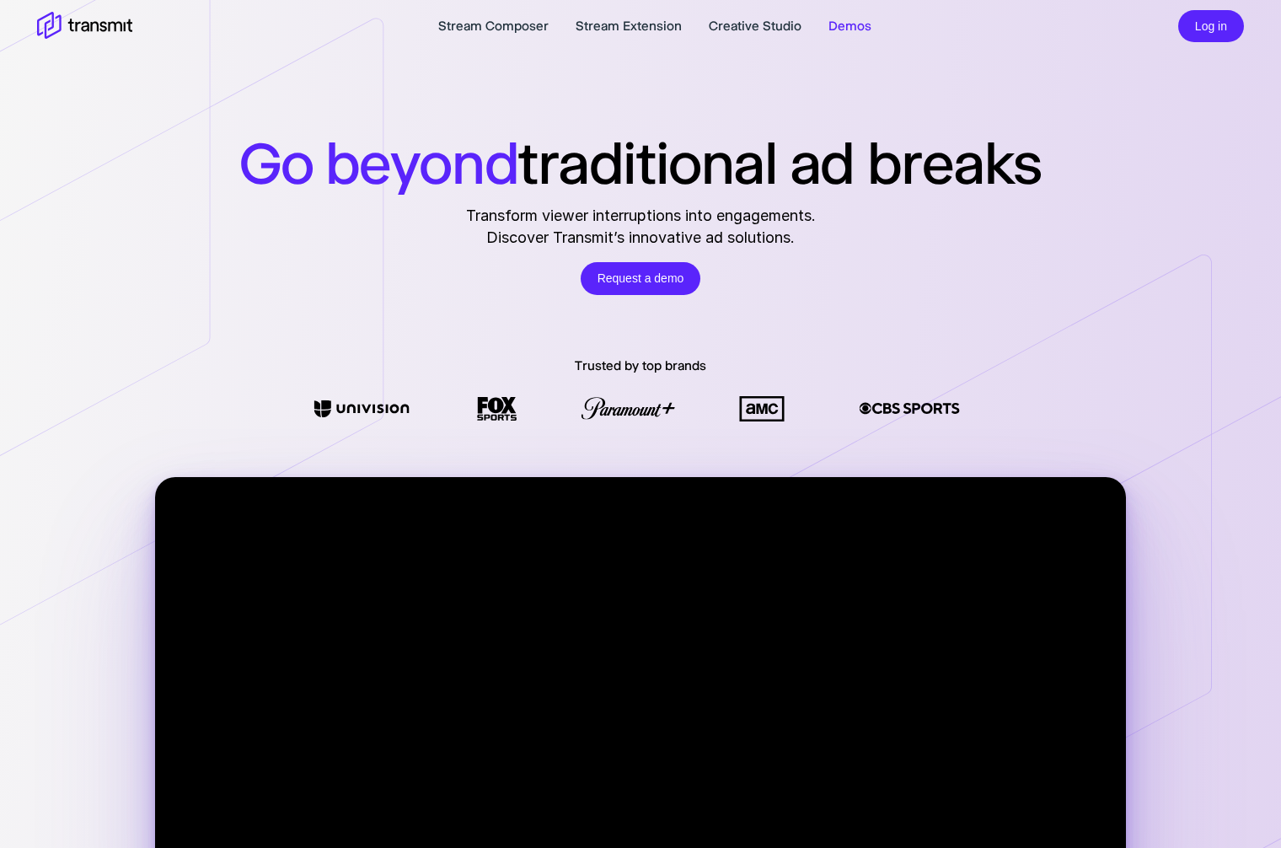
click at [843, 24] on link "Demos" at bounding box center [849, 26] width 43 height 20
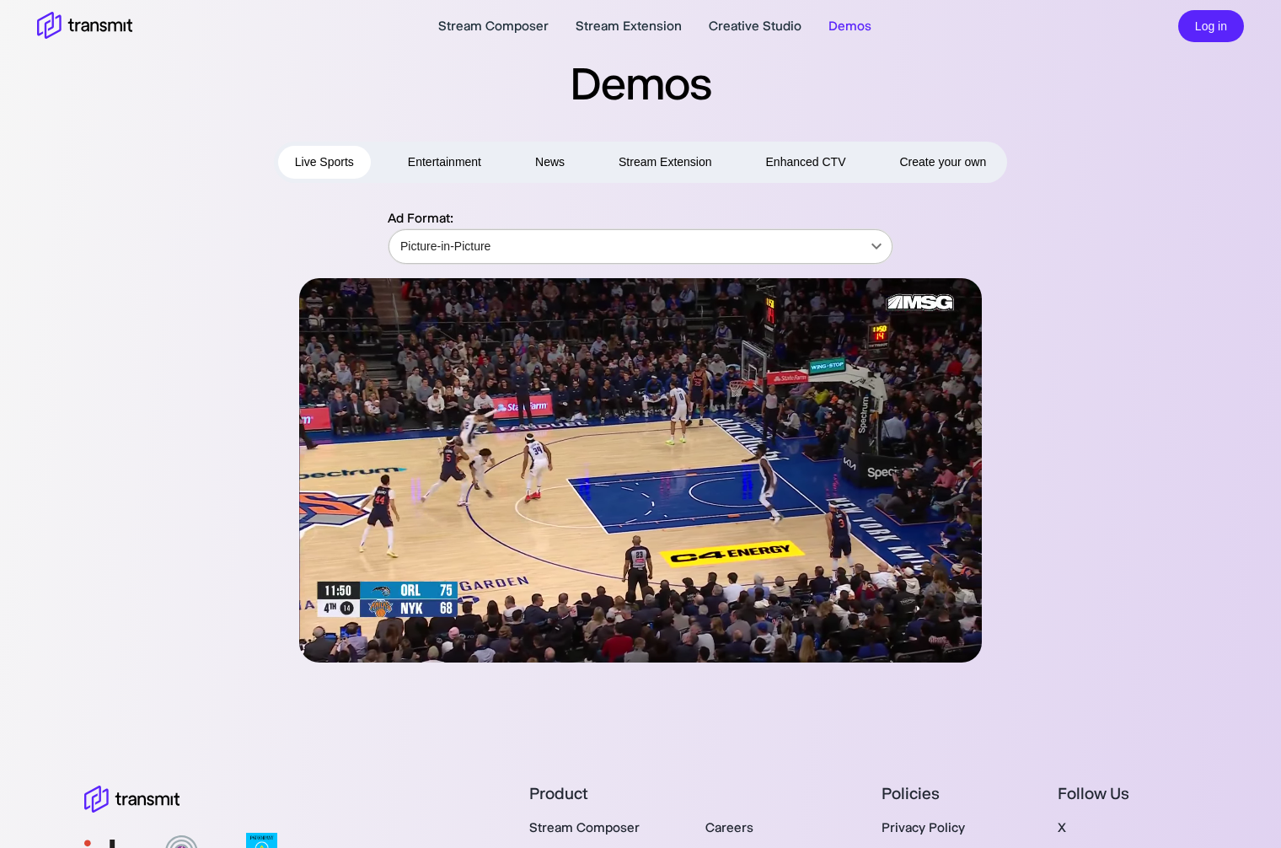
click at [665, 243] on body "Stream Composer Stream Extension Creative Studio Demos Log in Demos Live Sports…" at bounding box center [640, 424] width 1281 height 848
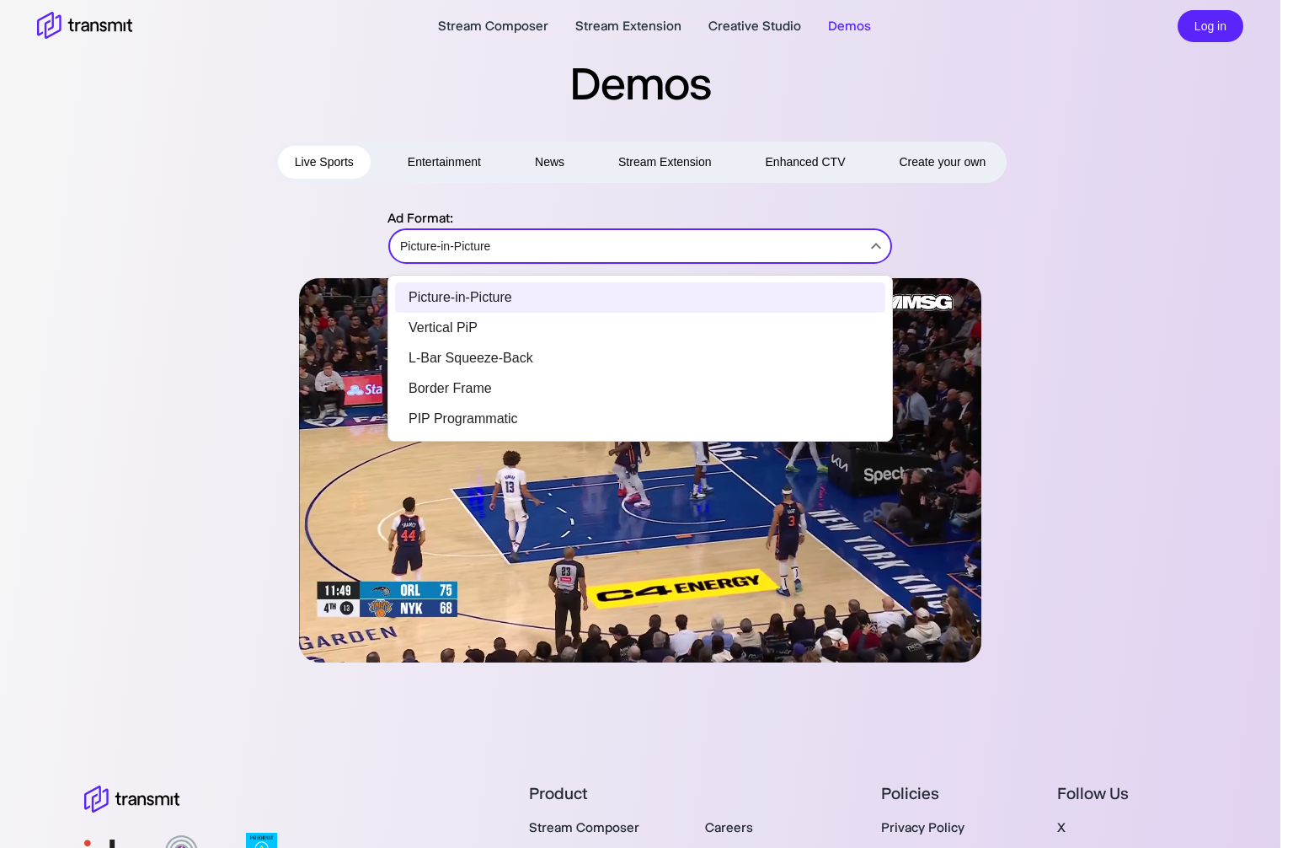
click at [664, 243] on div at bounding box center [646, 424] width 1293 height 848
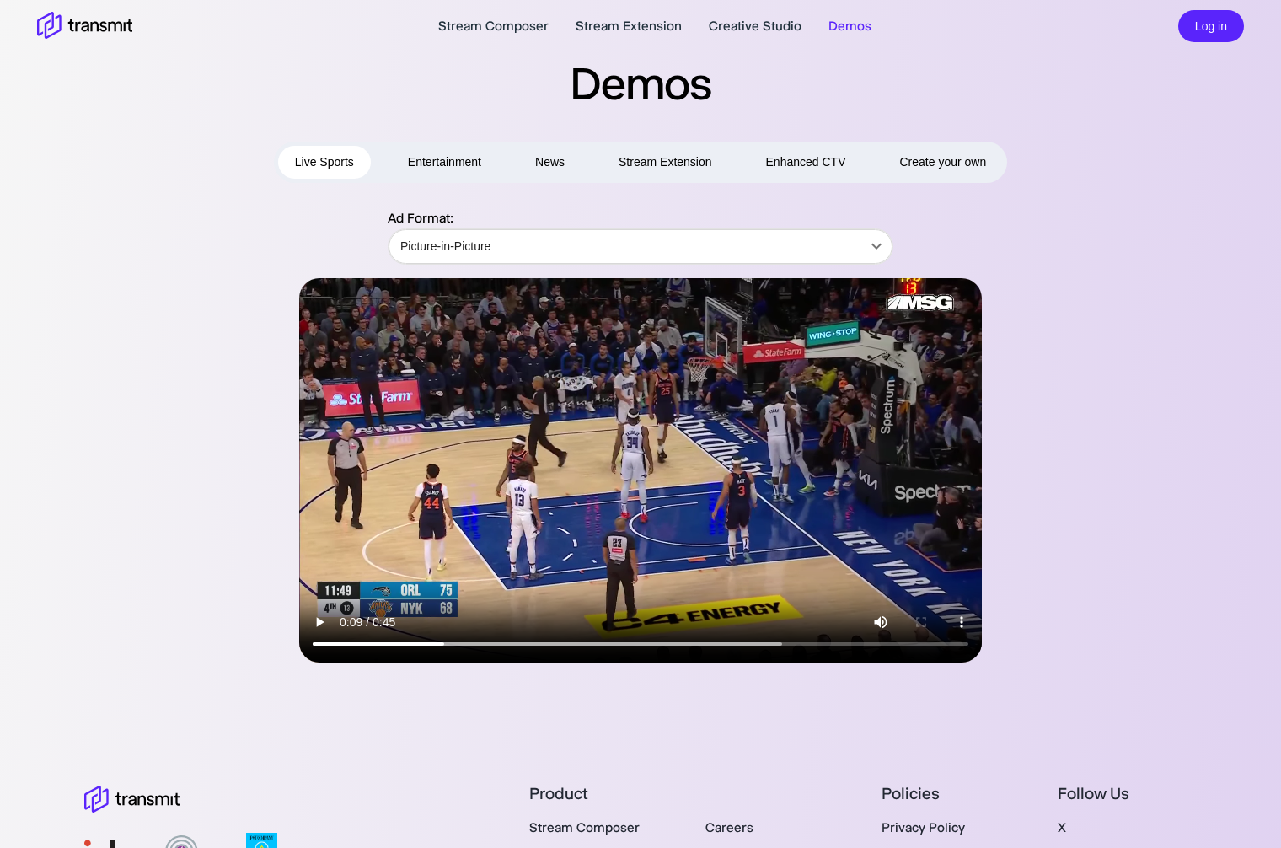
click at [107, 40] on div "Stream Composer Stream Extension Creative Studio Demos Log in" at bounding box center [640, 26] width 1240 height 39
click at [107, 37] on icon at bounding box center [84, 26] width 95 height 29
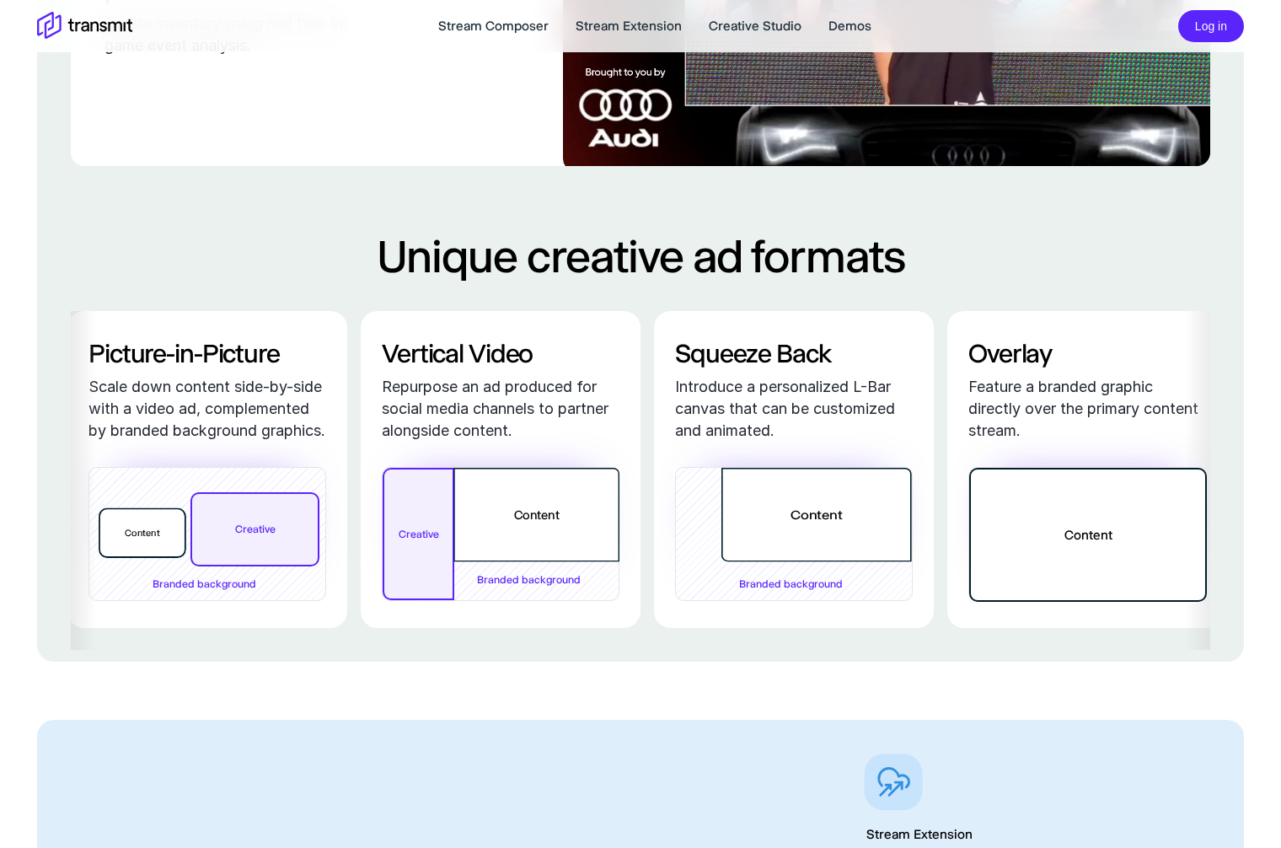
scroll to position [0, 7]
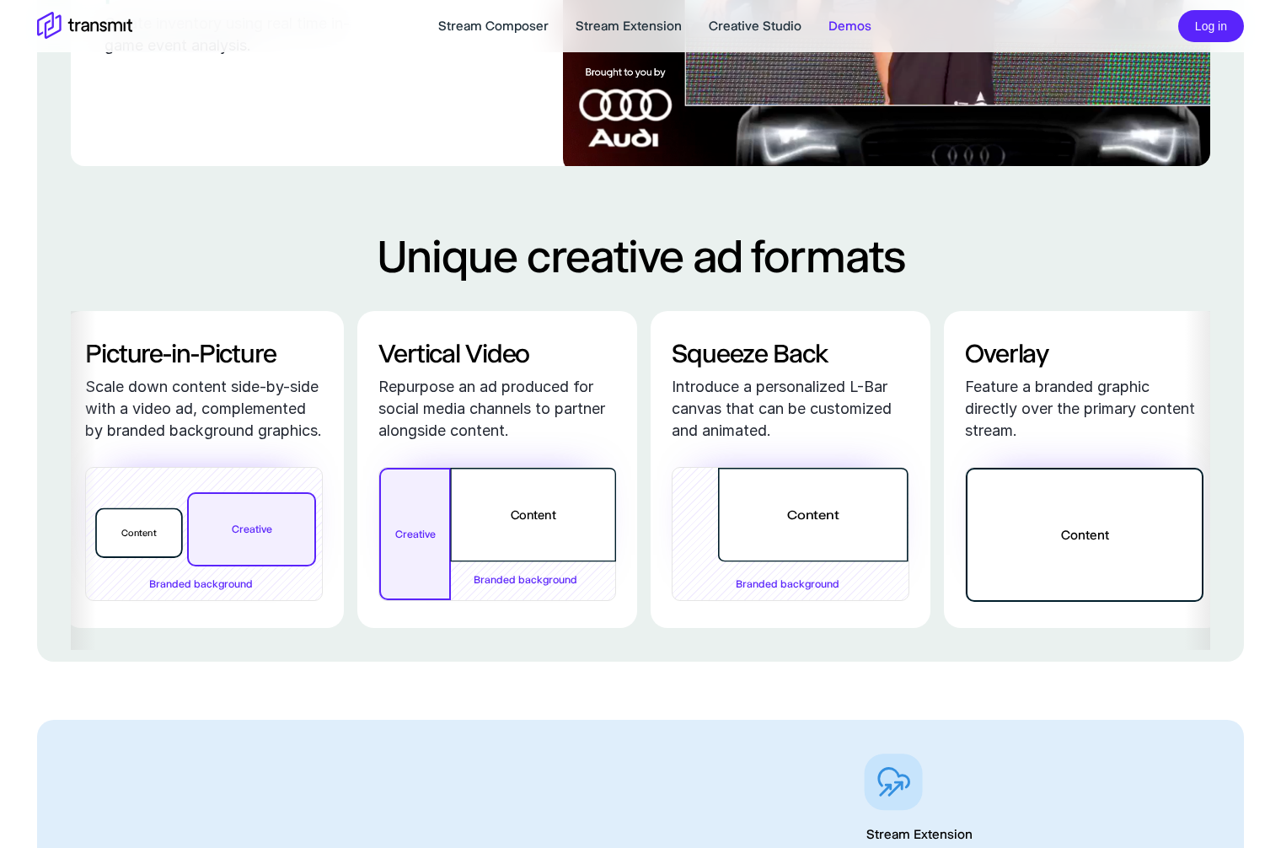
click at [844, 27] on link "Demos" at bounding box center [849, 26] width 43 height 20
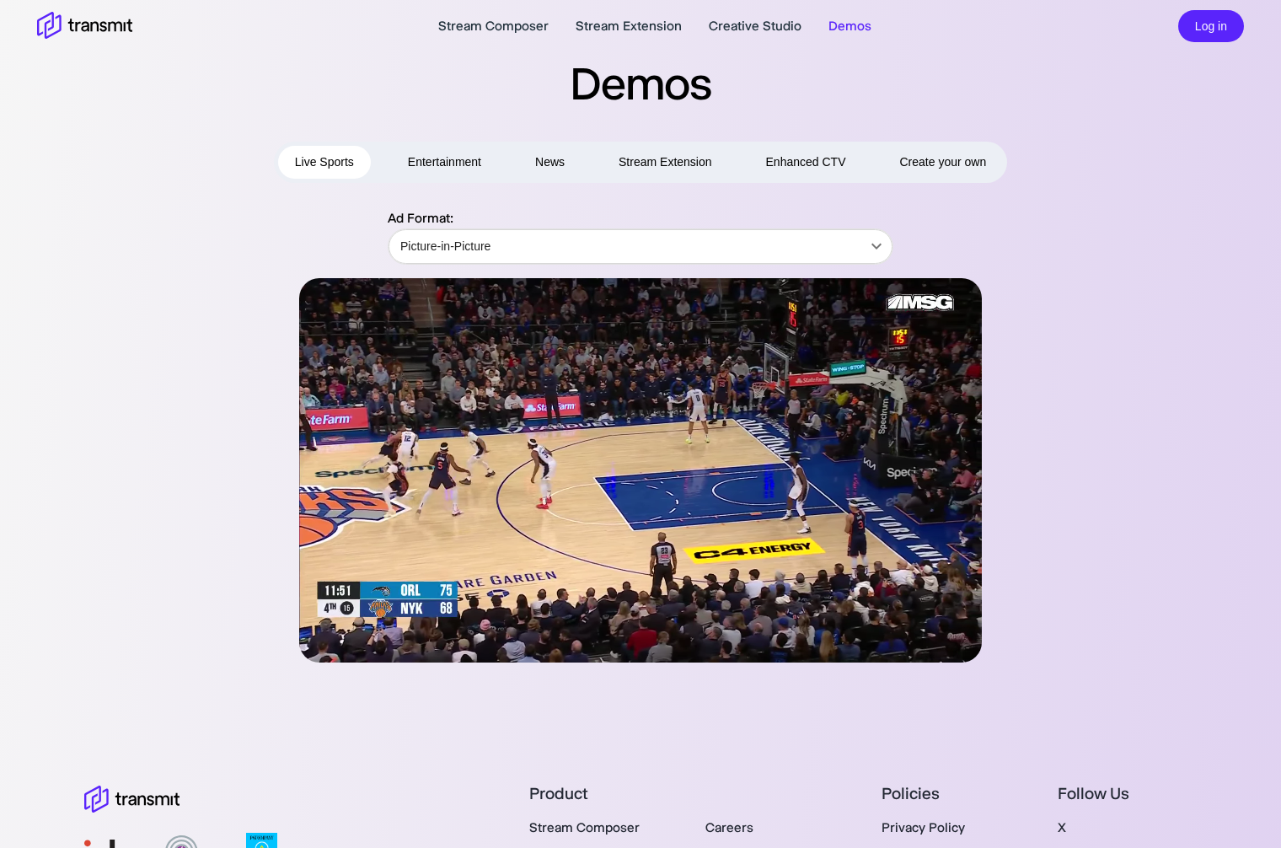
click at [843, 27] on link "Demos" at bounding box center [849, 26] width 43 height 20
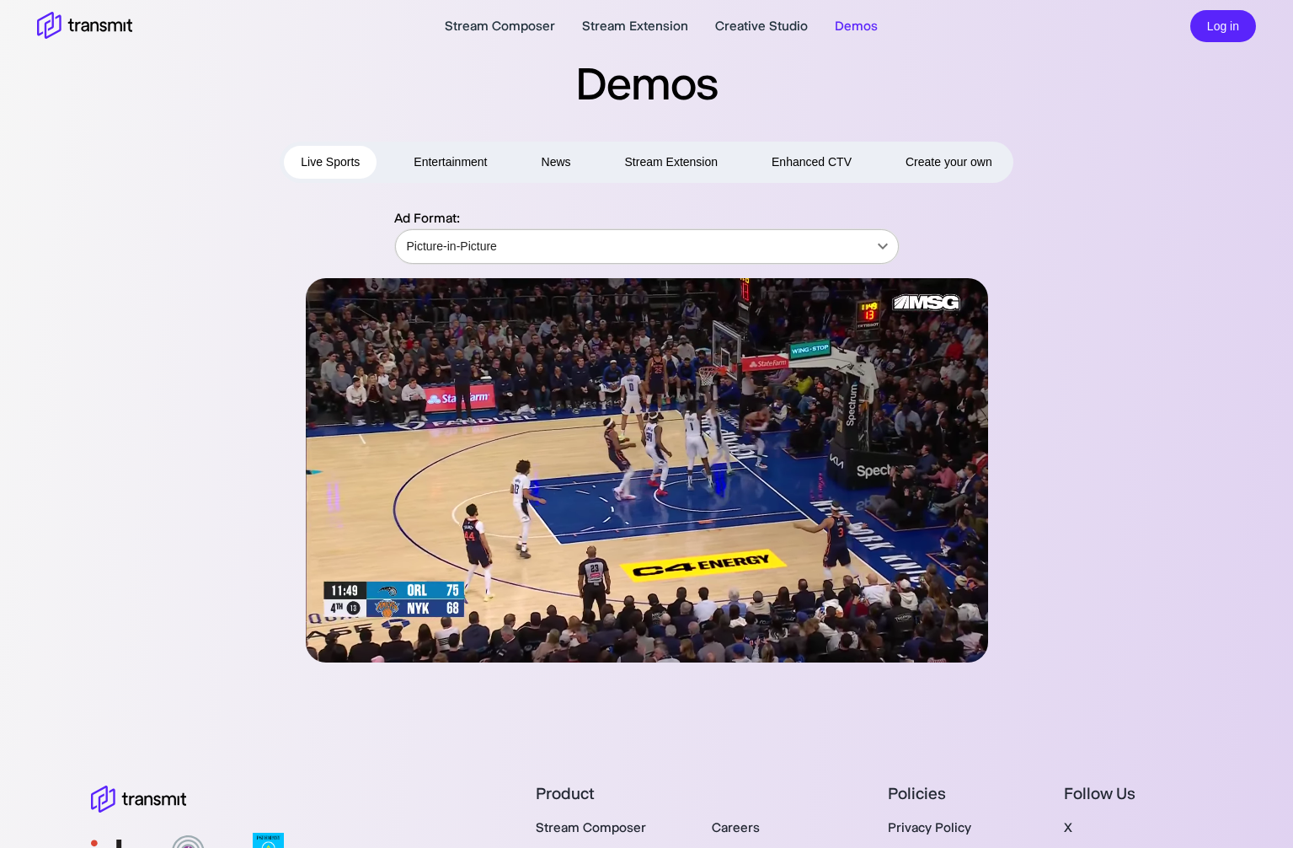
click at [576, 236] on body "Stream Composer Stream Extension Creative Studio Demos Log in Demos Live Sports…" at bounding box center [646, 424] width 1293 height 848
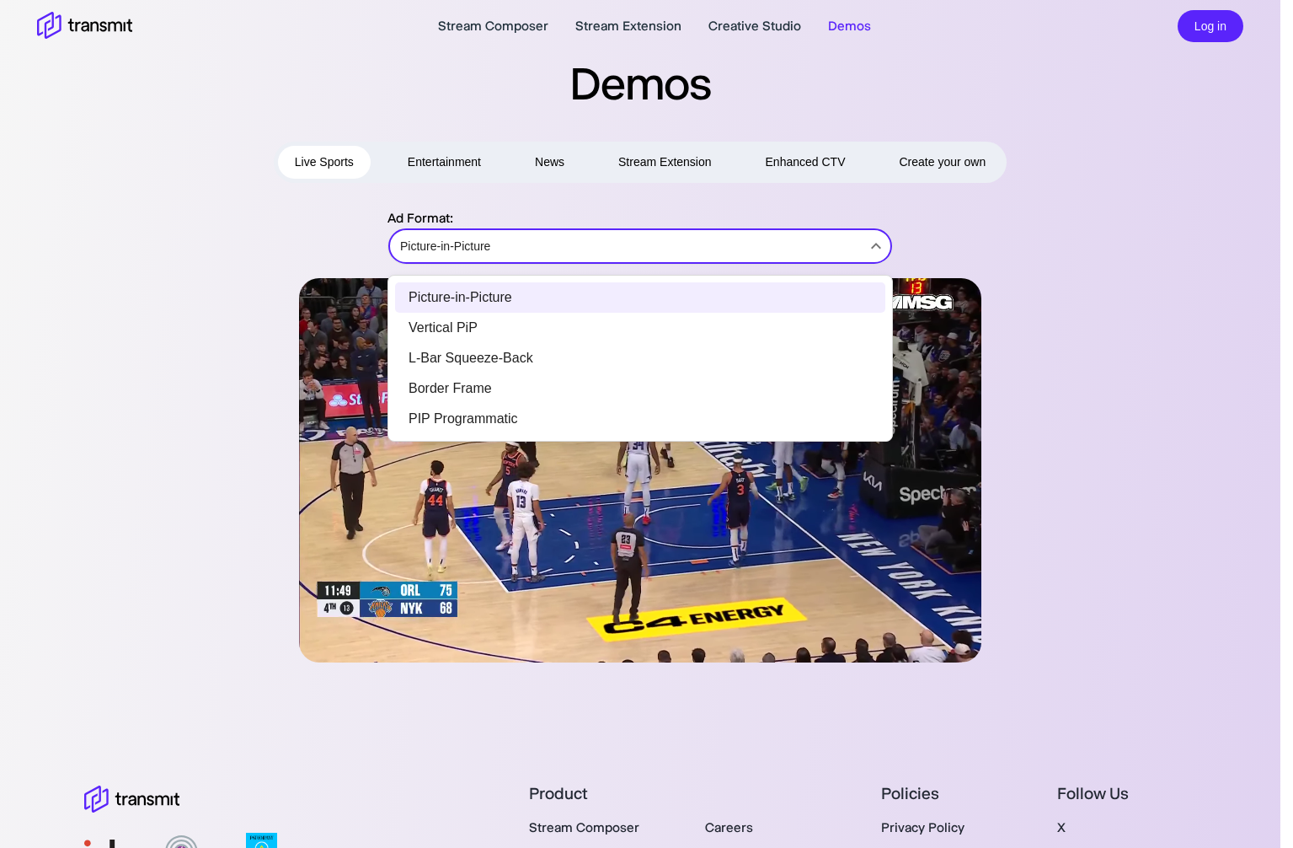
click at [486, 185] on div at bounding box center [646, 424] width 1293 height 848
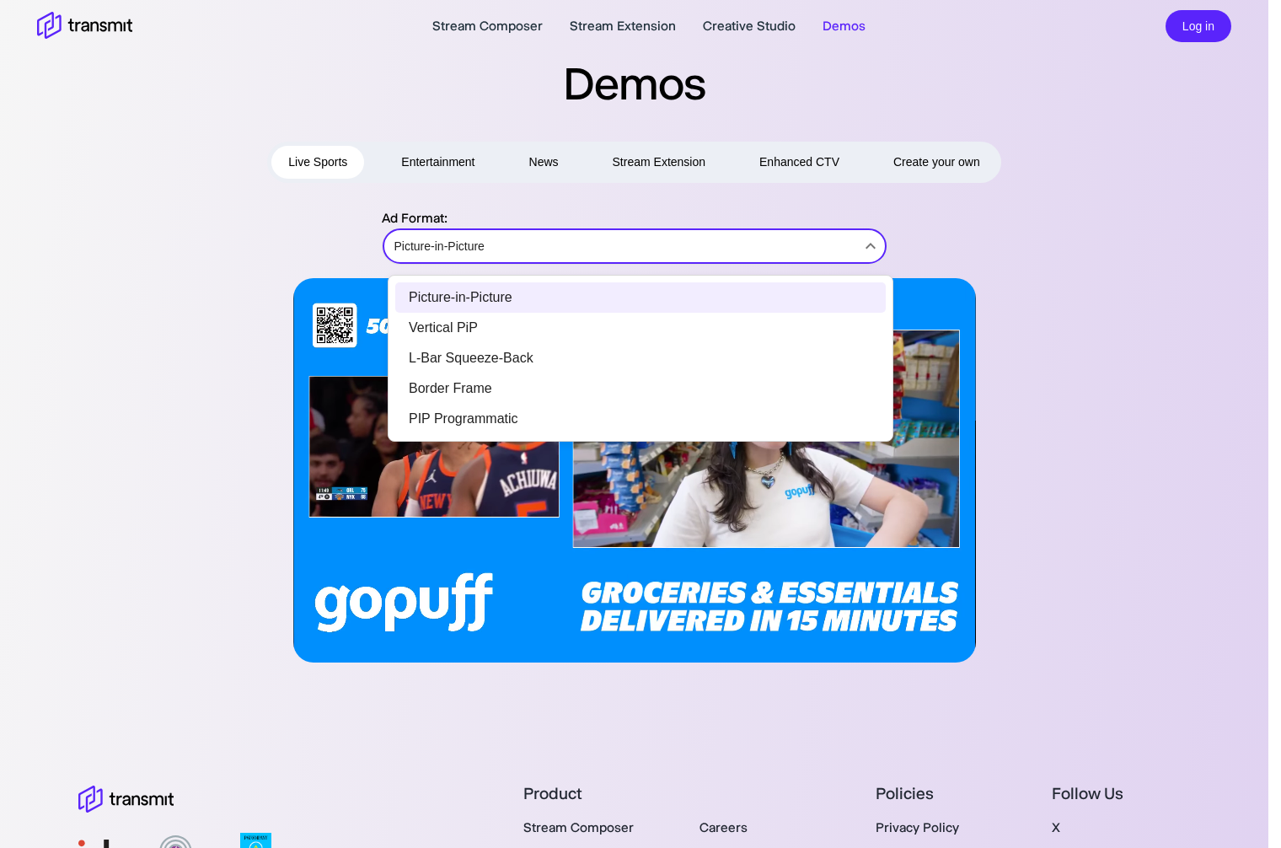
click at [468, 249] on body "Stream Composer Stream Extension Creative Studio Demos Log in Demos Live Sports…" at bounding box center [640, 424] width 1281 height 848
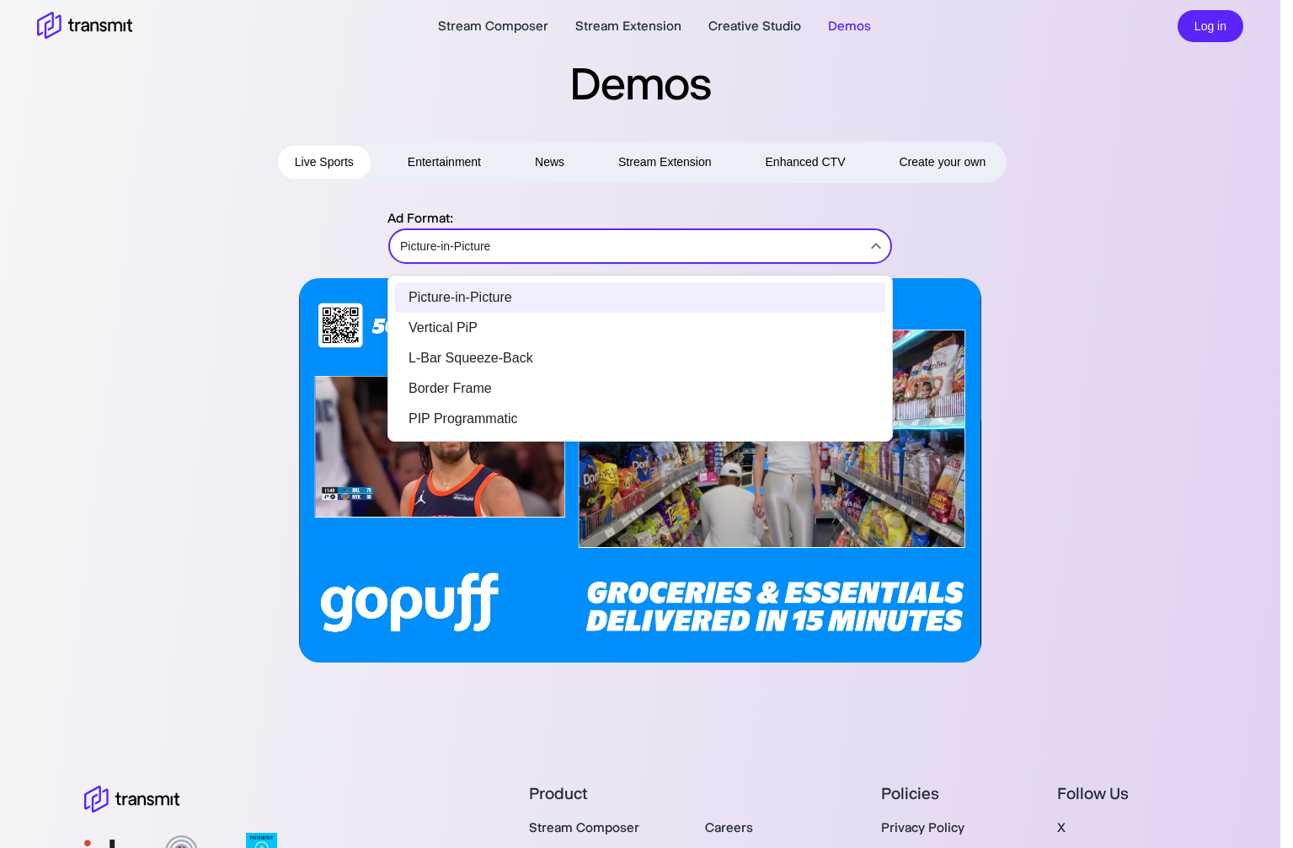
click at [622, 195] on div at bounding box center [646, 424] width 1293 height 848
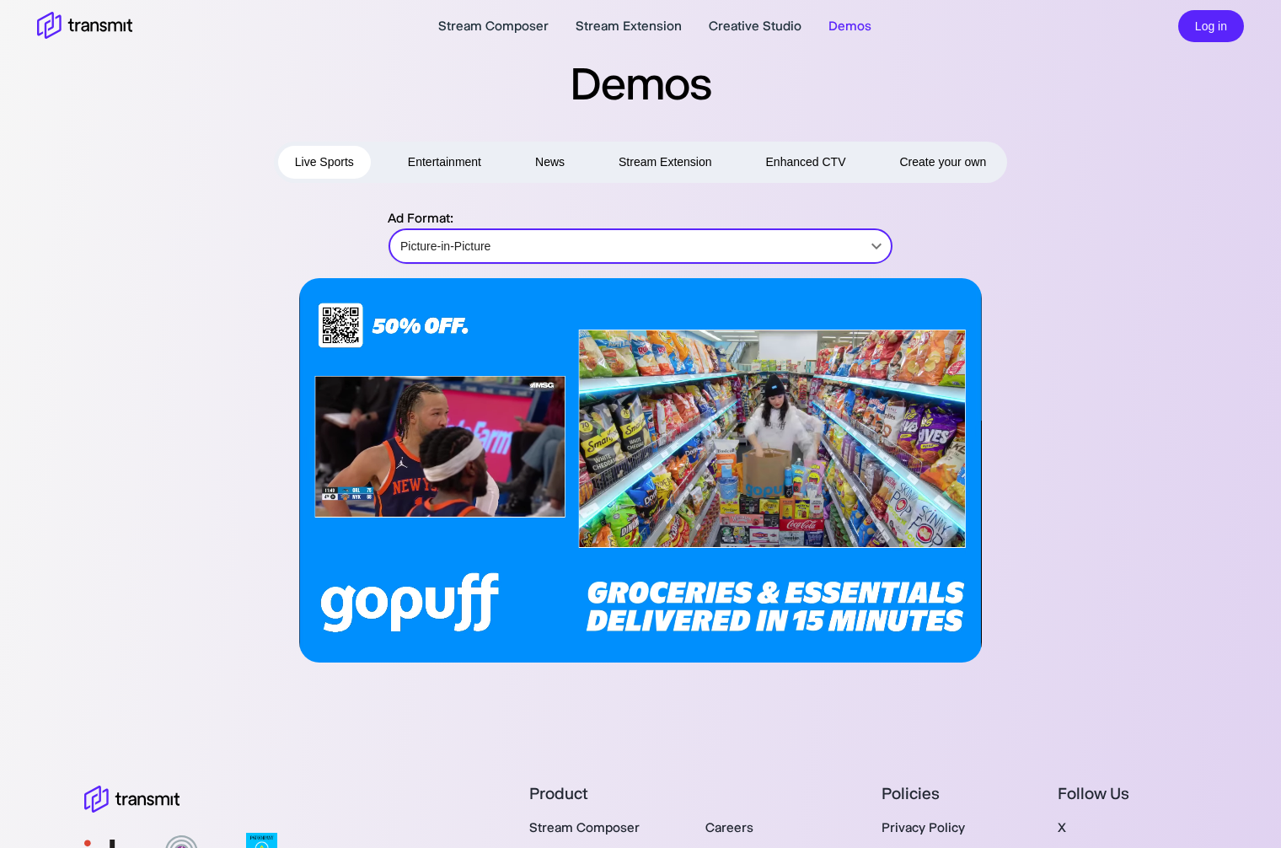
click at [445, 169] on button "Entertainment" at bounding box center [444, 162] width 107 height 33
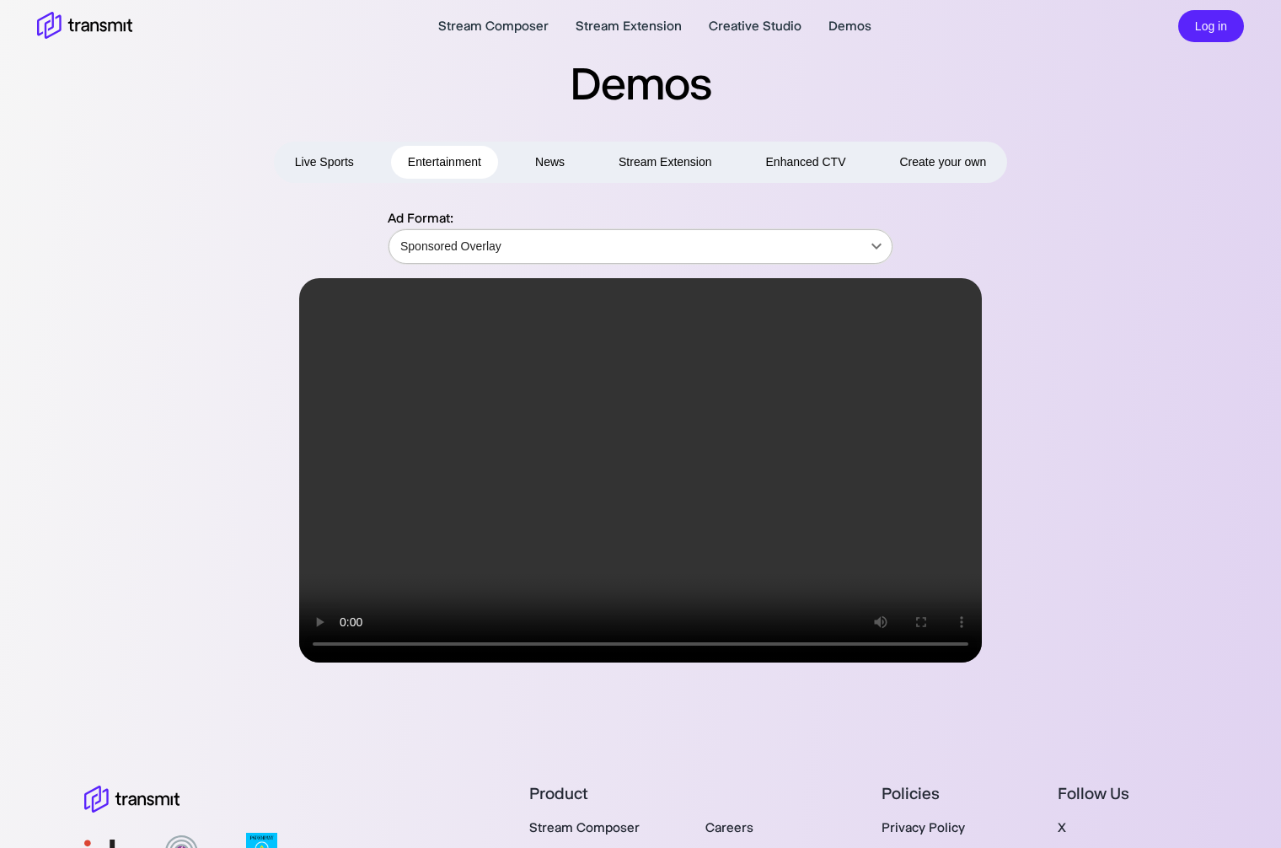
click at [694, 252] on body "Stream Composer Stream Extension Creative Studio Demos Log in Demos Live Sports…" at bounding box center [640, 424] width 1281 height 848
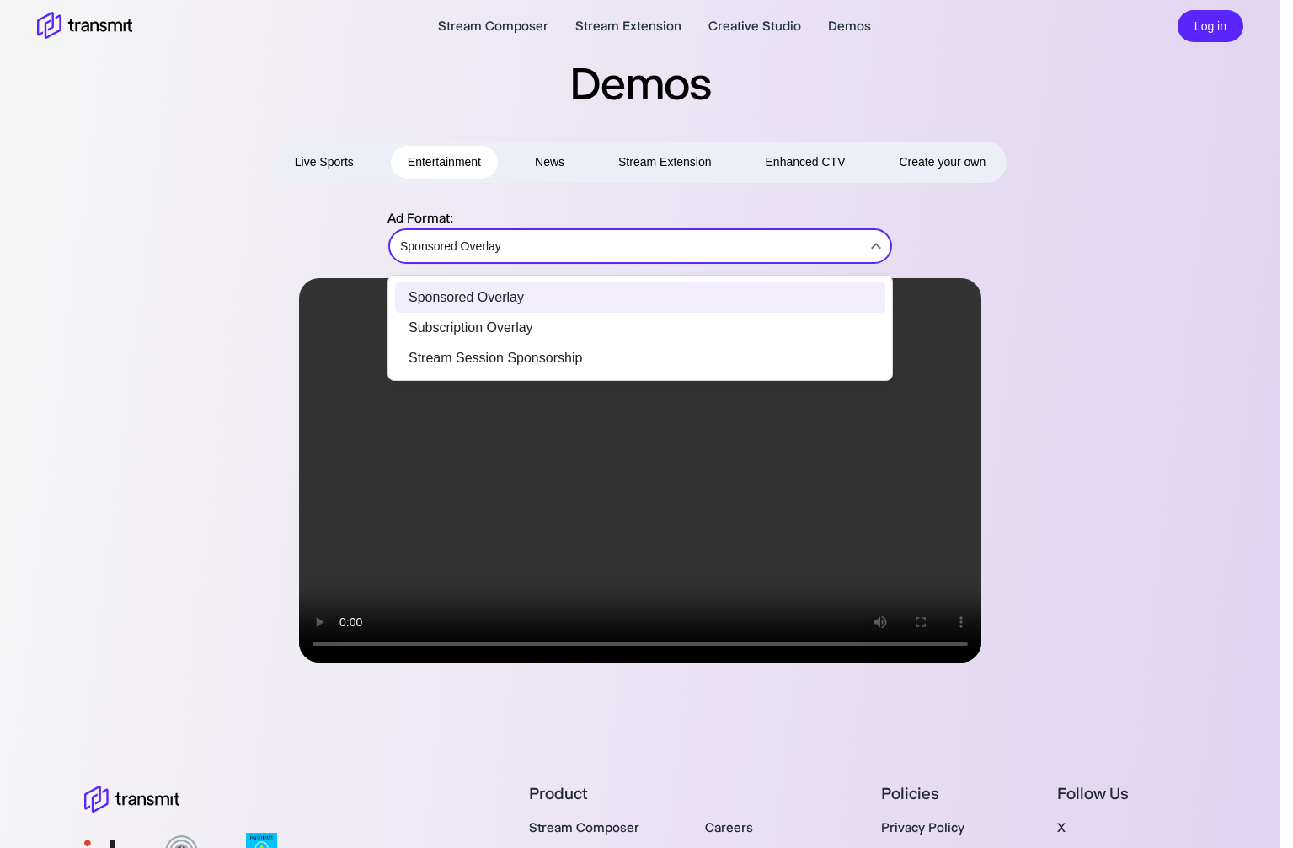
click at [618, 257] on div at bounding box center [646, 424] width 1293 height 848
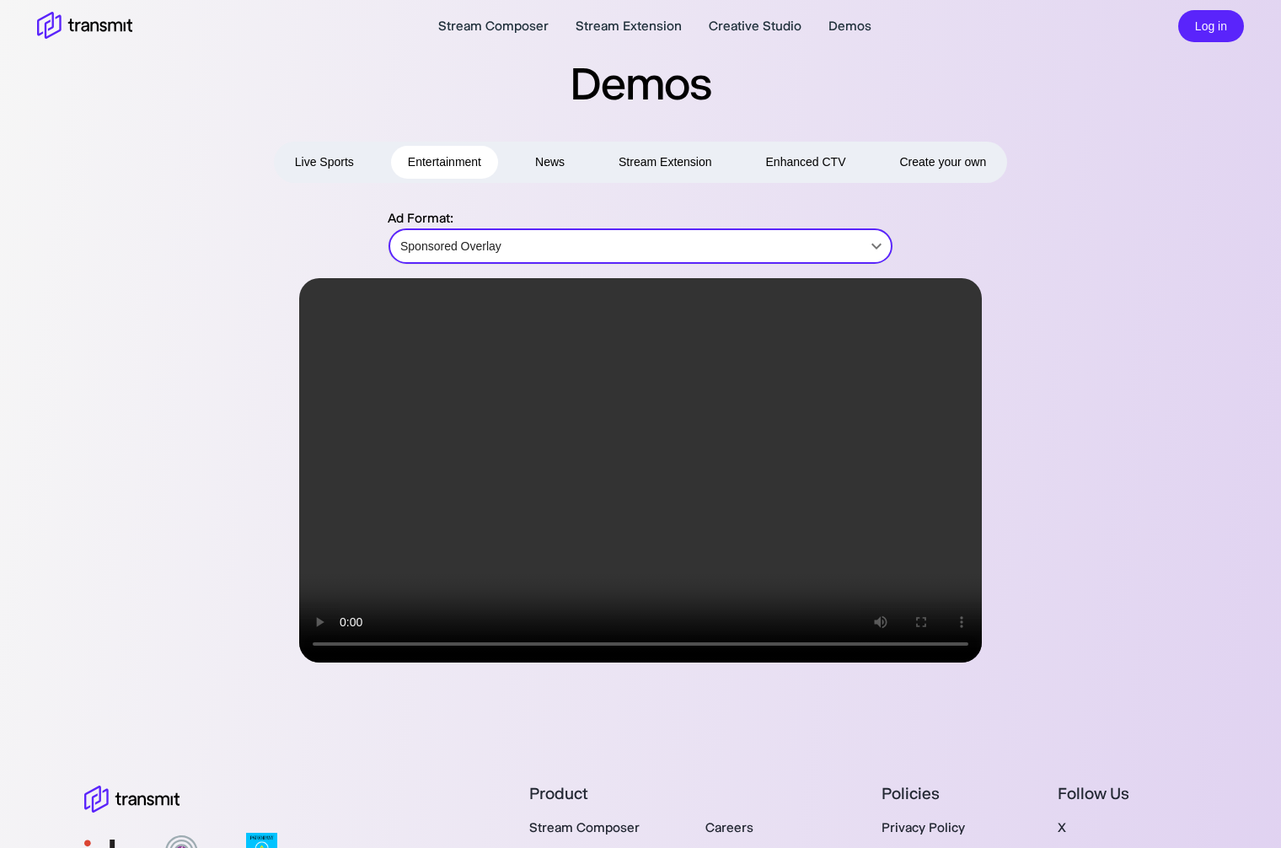
click at [629, 171] on button "Stream Extension" at bounding box center [665, 162] width 127 height 33
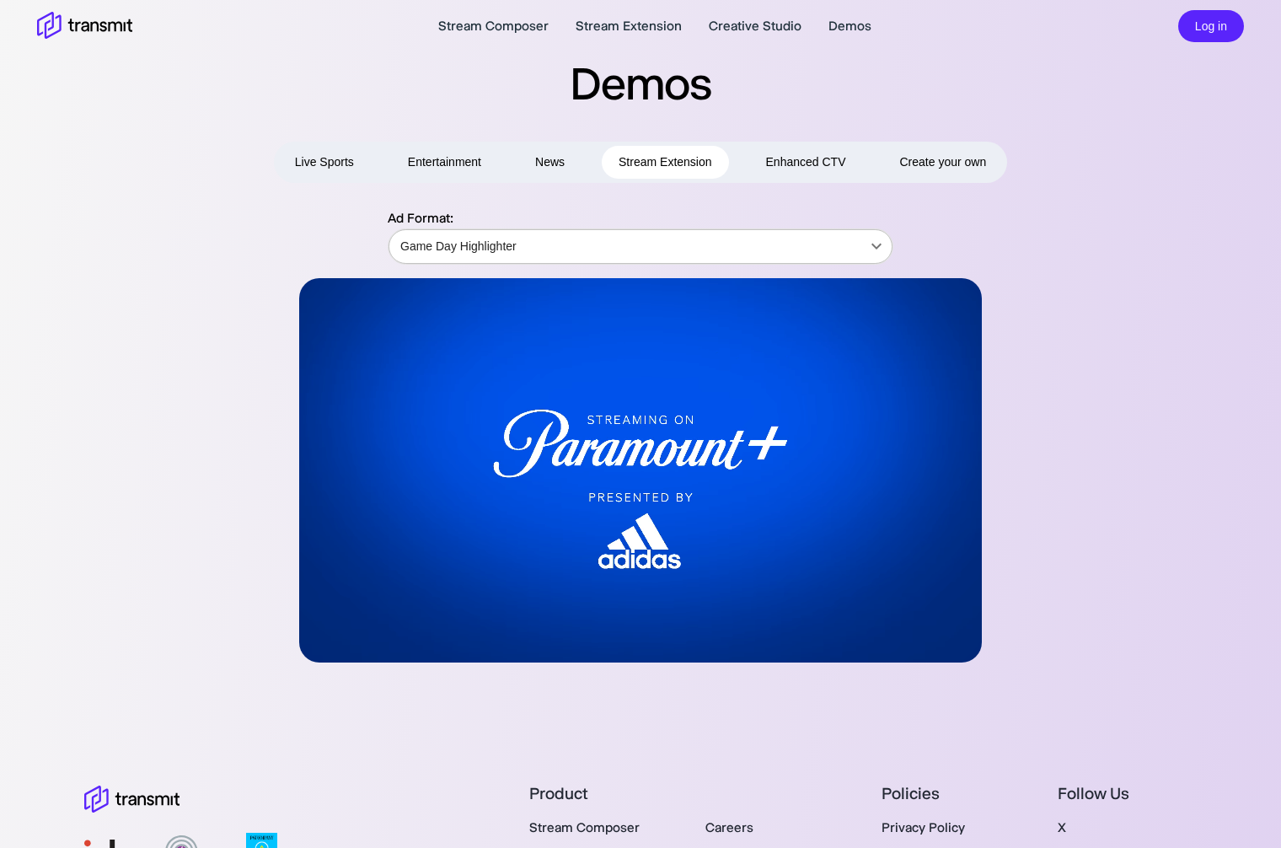
click at [580, 243] on body "Stream Composer Stream Extension Creative Studio Demos Log in Demos Live Sports…" at bounding box center [640, 424] width 1281 height 848
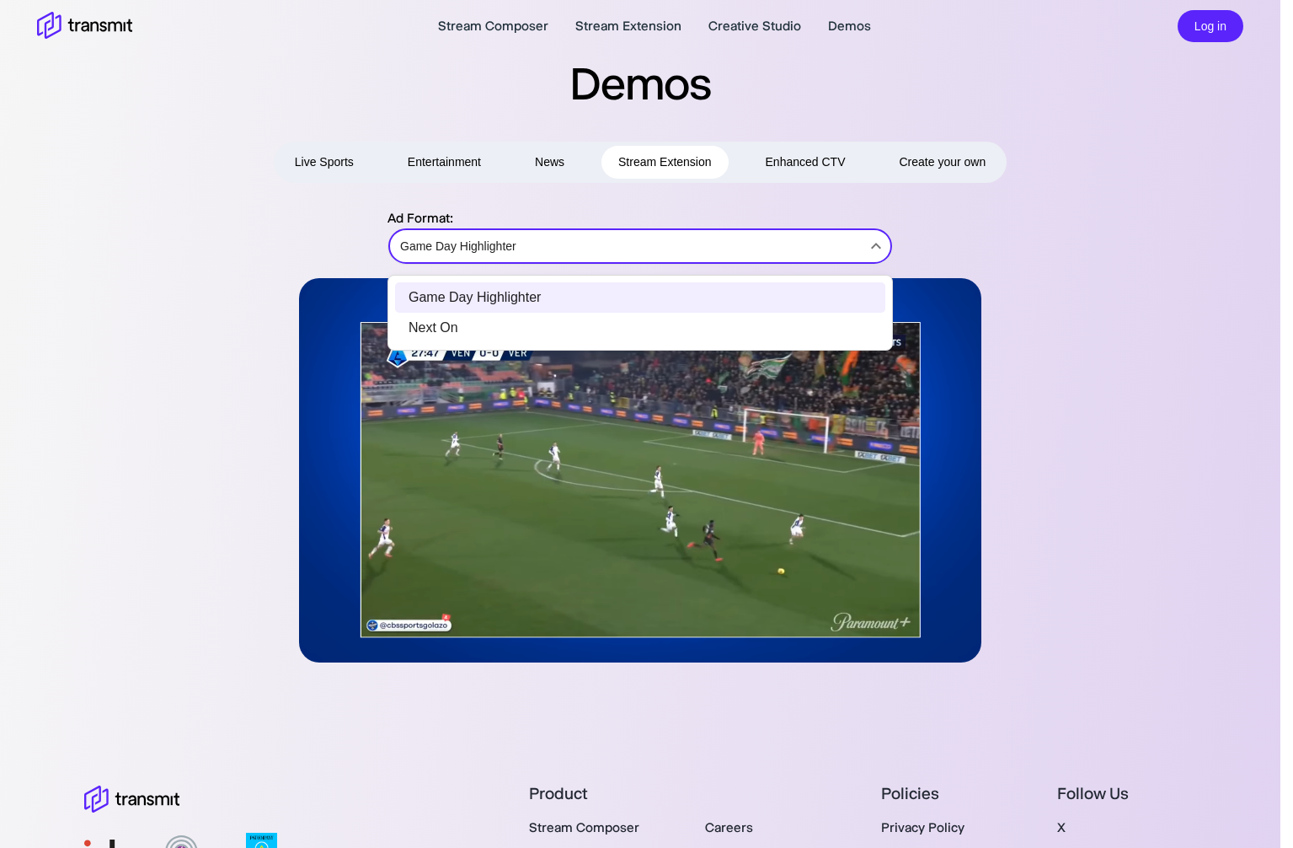
click at [558, 328] on li "Next On" at bounding box center [640, 328] width 490 height 30
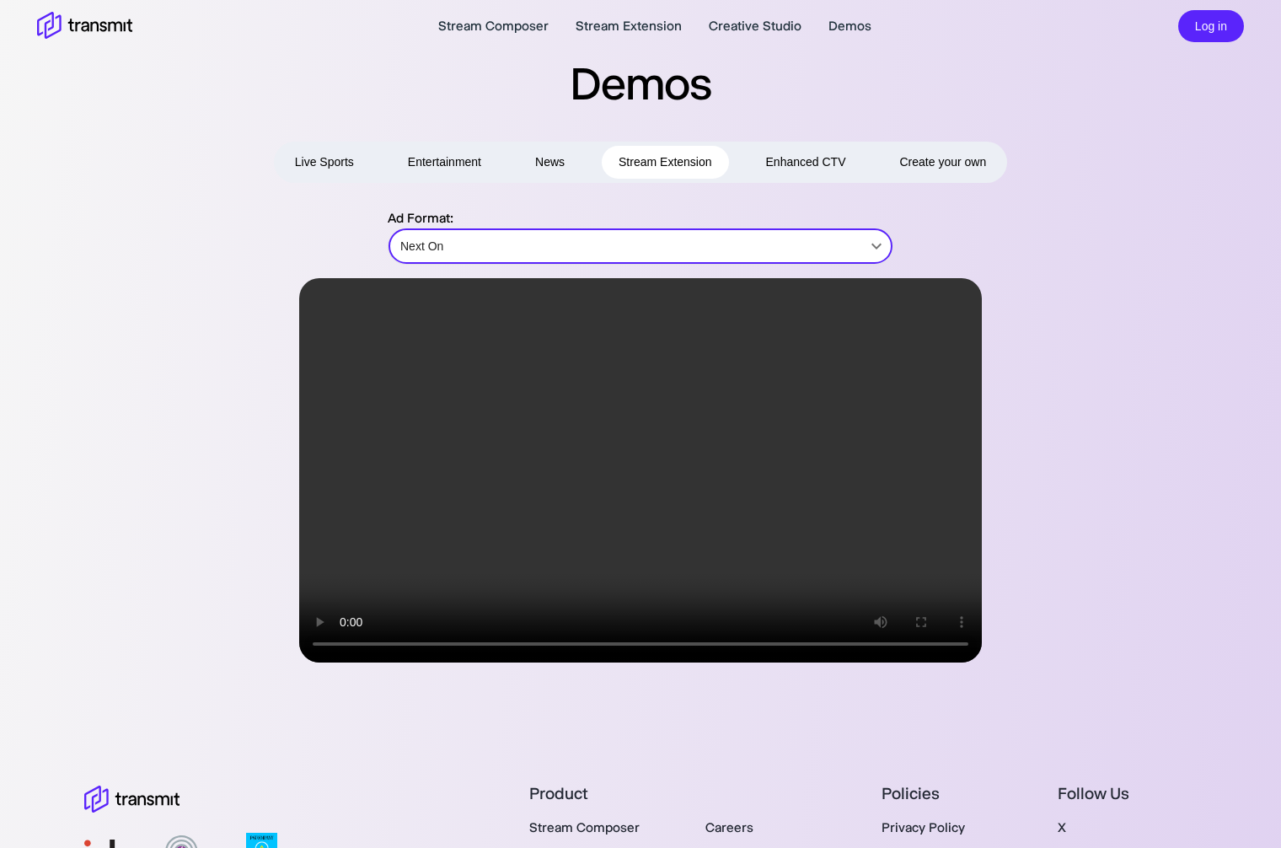
click at [845, 163] on button "Enhanced CTV" at bounding box center [806, 162] width 114 height 33
type input "Centered"
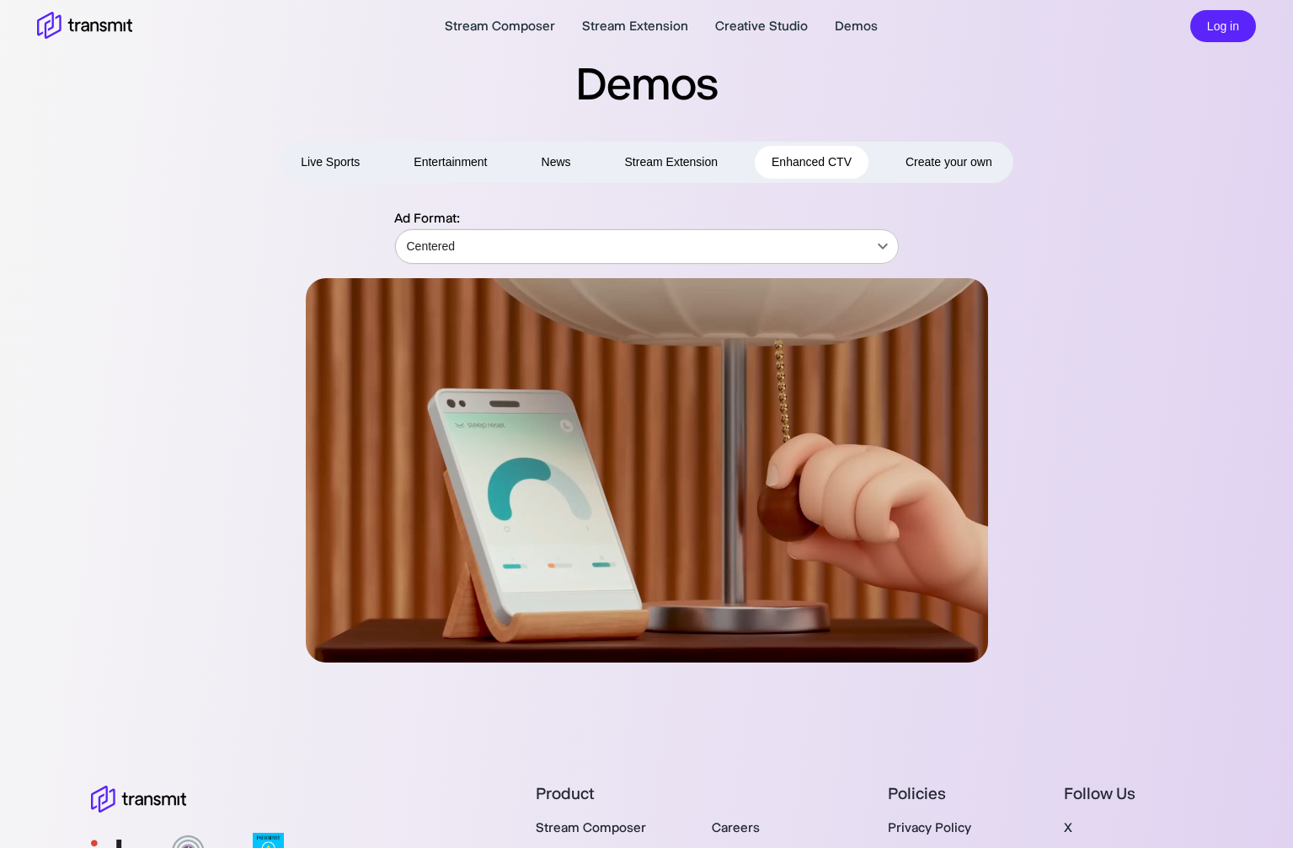
click at [770, 253] on body "Stream Composer Stream Extension Creative Studio Demos Log in Demos Live Sports…" at bounding box center [646, 424] width 1293 height 848
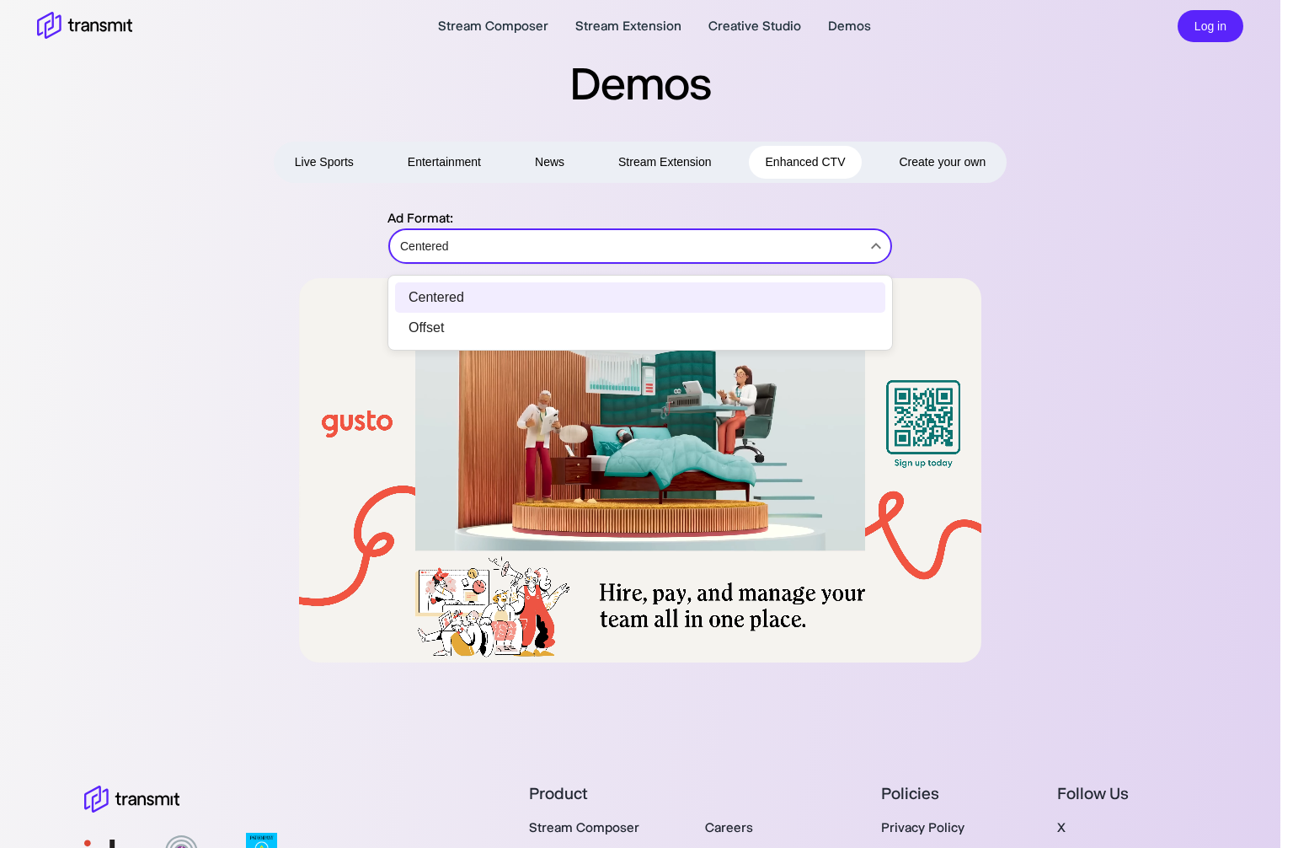
click at [772, 245] on div at bounding box center [646, 424] width 1293 height 848
